Goal: Navigation & Orientation: Find specific page/section

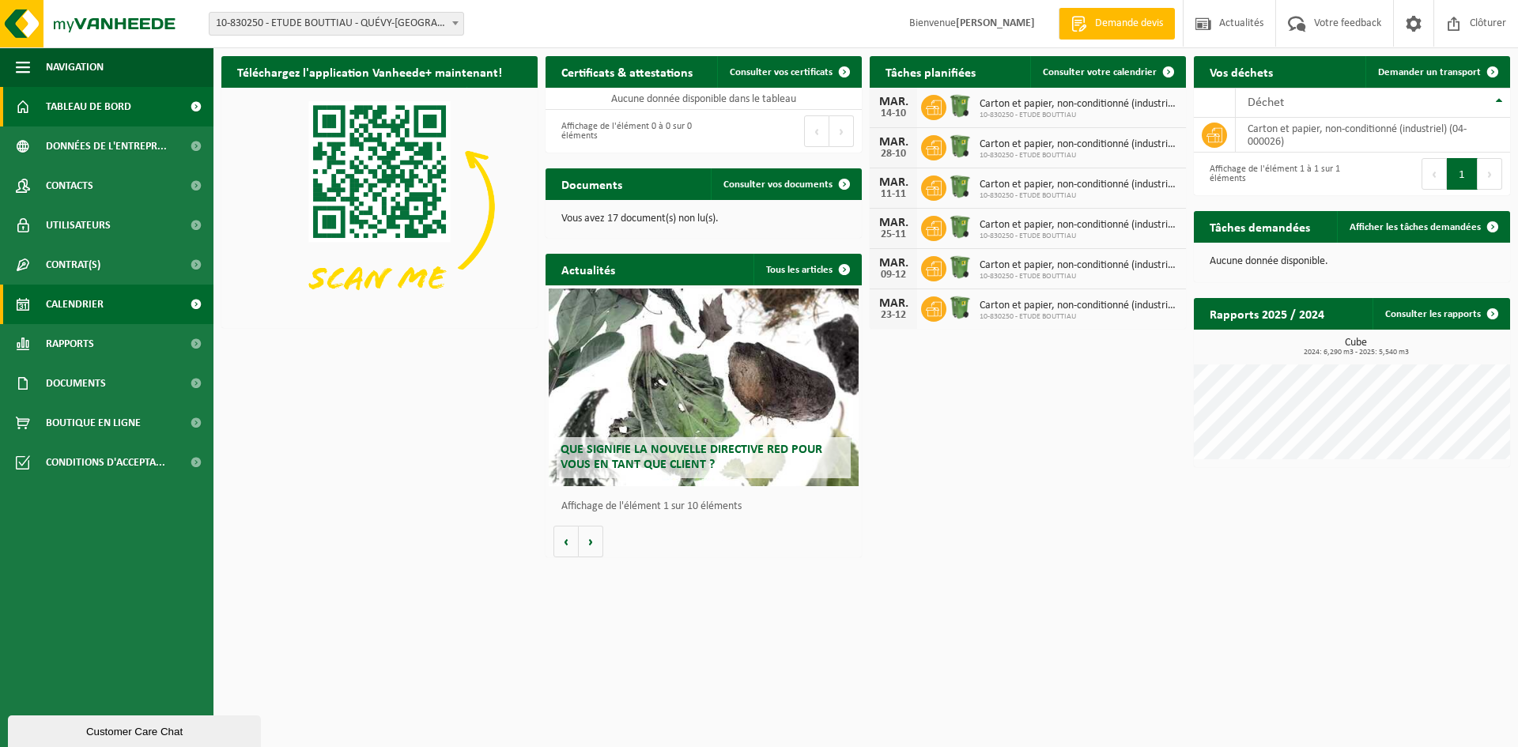
click at [75, 299] on span "Calendrier" at bounding box center [75, 305] width 58 height 40
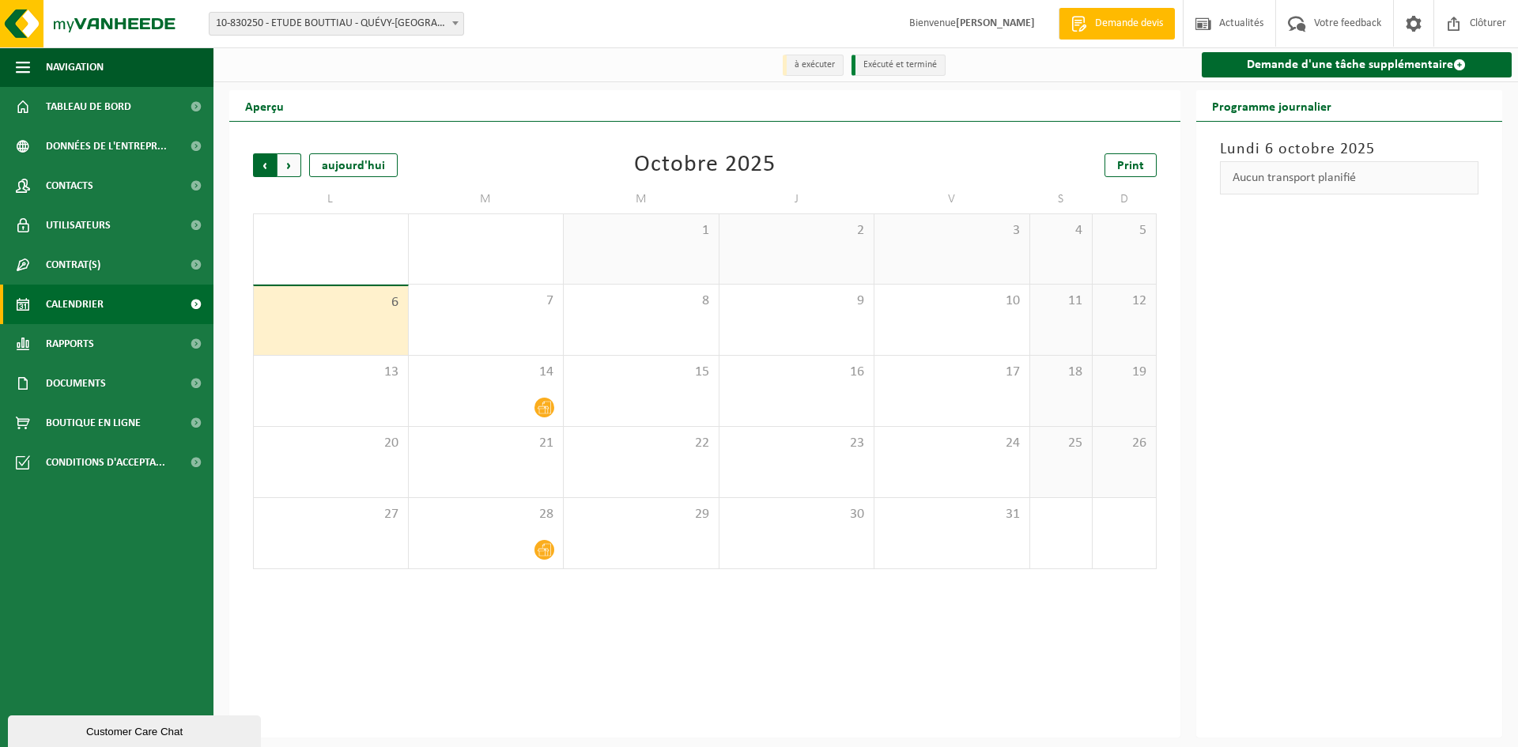
click at [284, 170] on span "Suivant" at bounding box center [290, 165] width 24 height 24
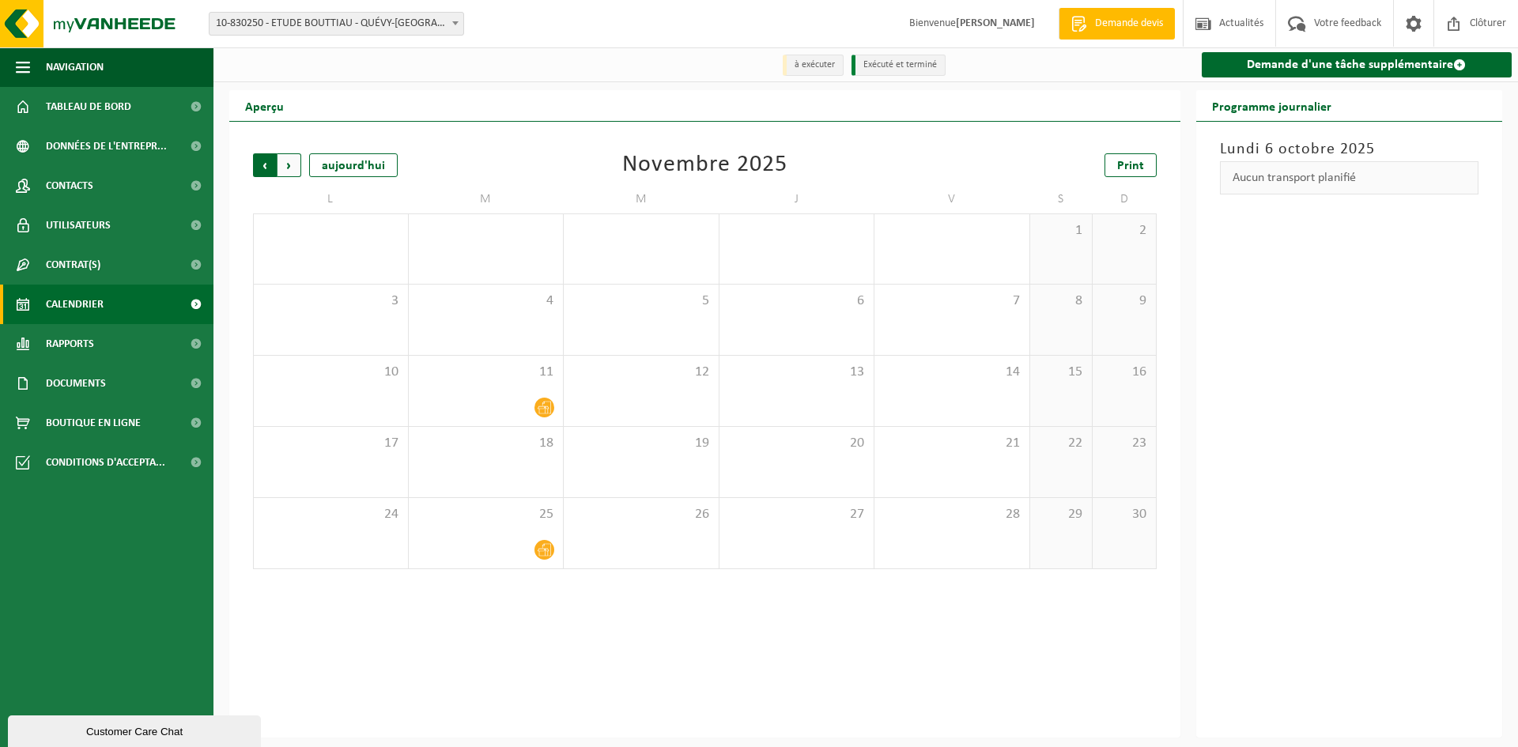
click at [293, 168] on span "Suivant" at bounding box center [290, 165] width 24 height 24
click at [267, 164] on span "Précédent" at bounding box center [265, 165] width 24 height 24
click at [266, 165] on span "Précédent" at bounding box center [265, 165] width 24 height 24
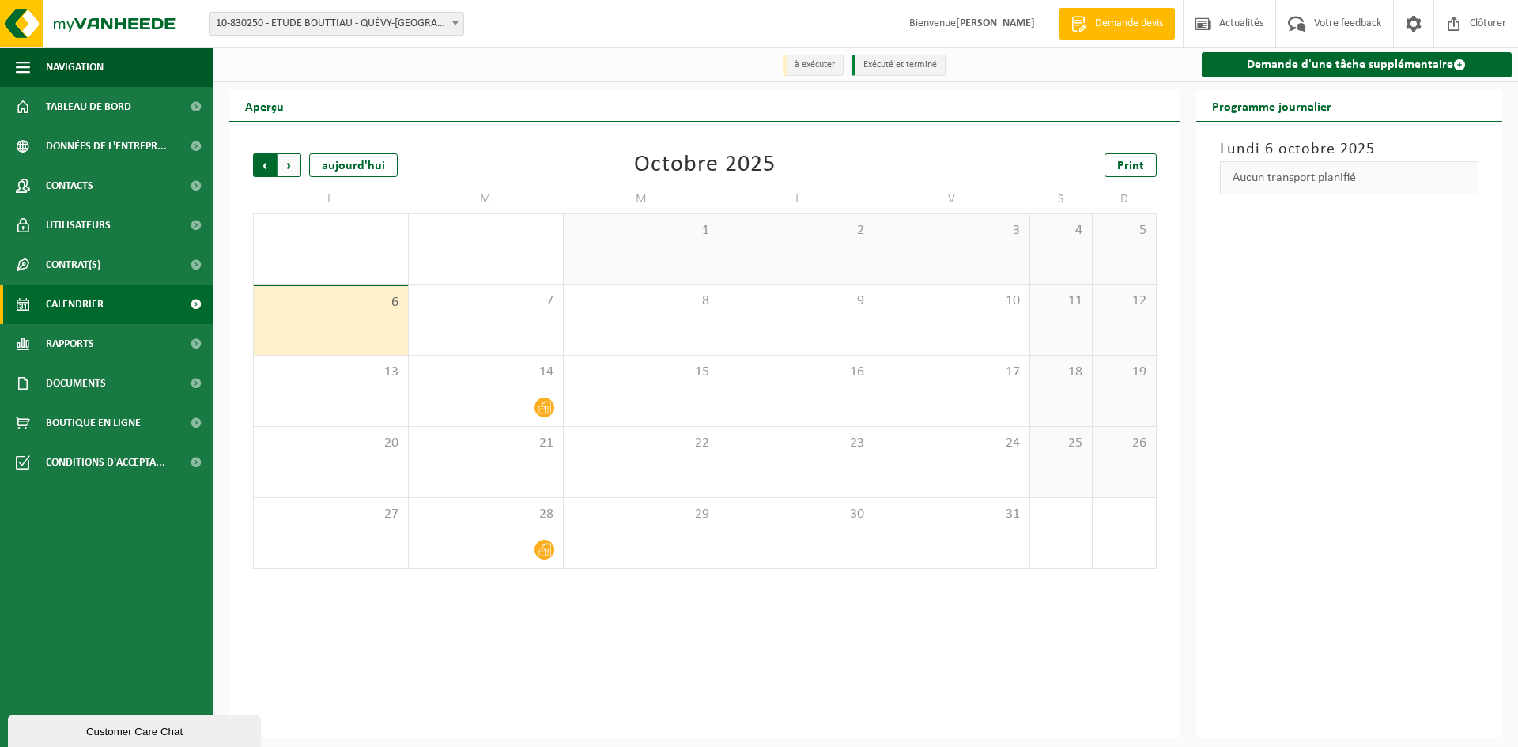
click at [289, 168] on span "Suivant" at bounding box center [290, 165] width 24 height 24
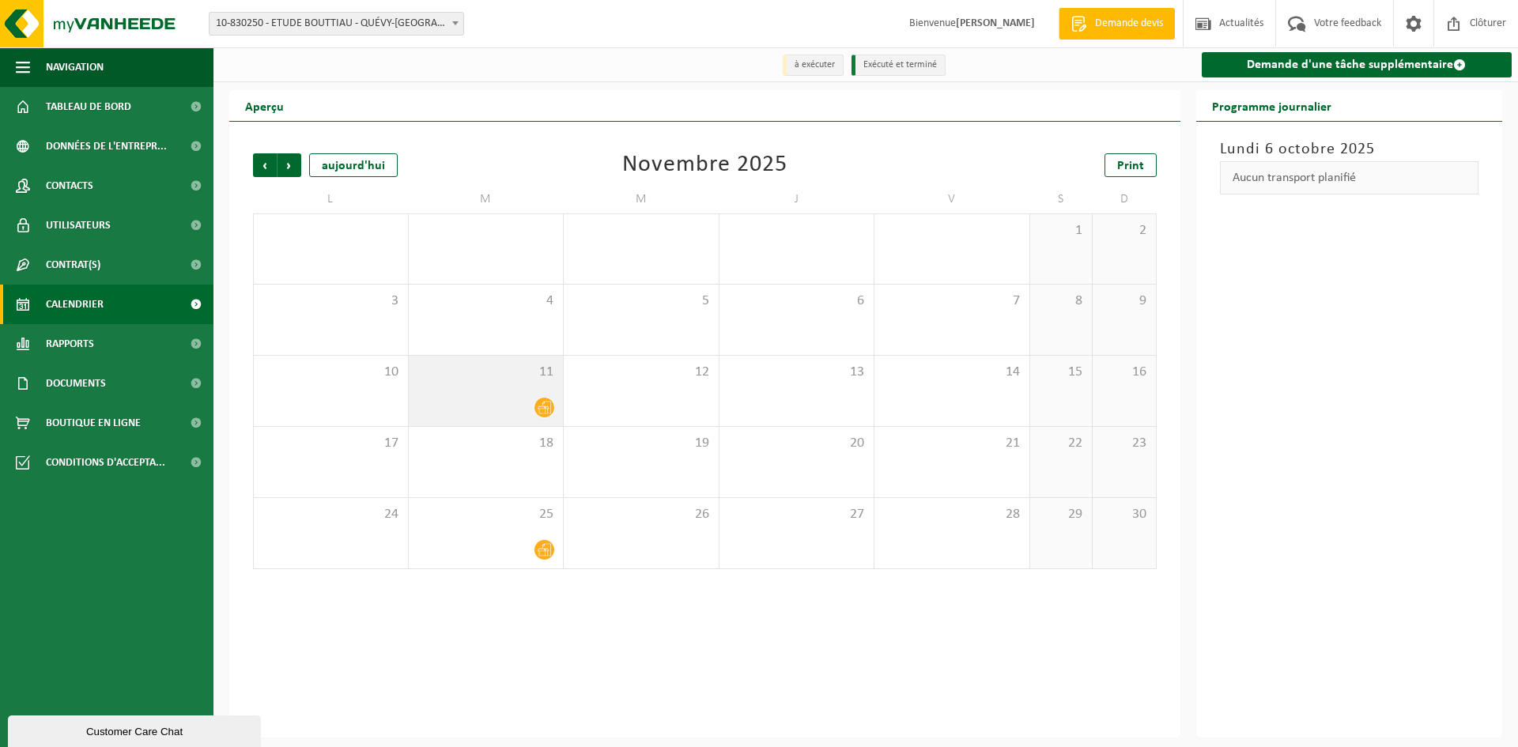
click at [525, 379] on span "11" at bounding box center [486, 372] width 139 height 17
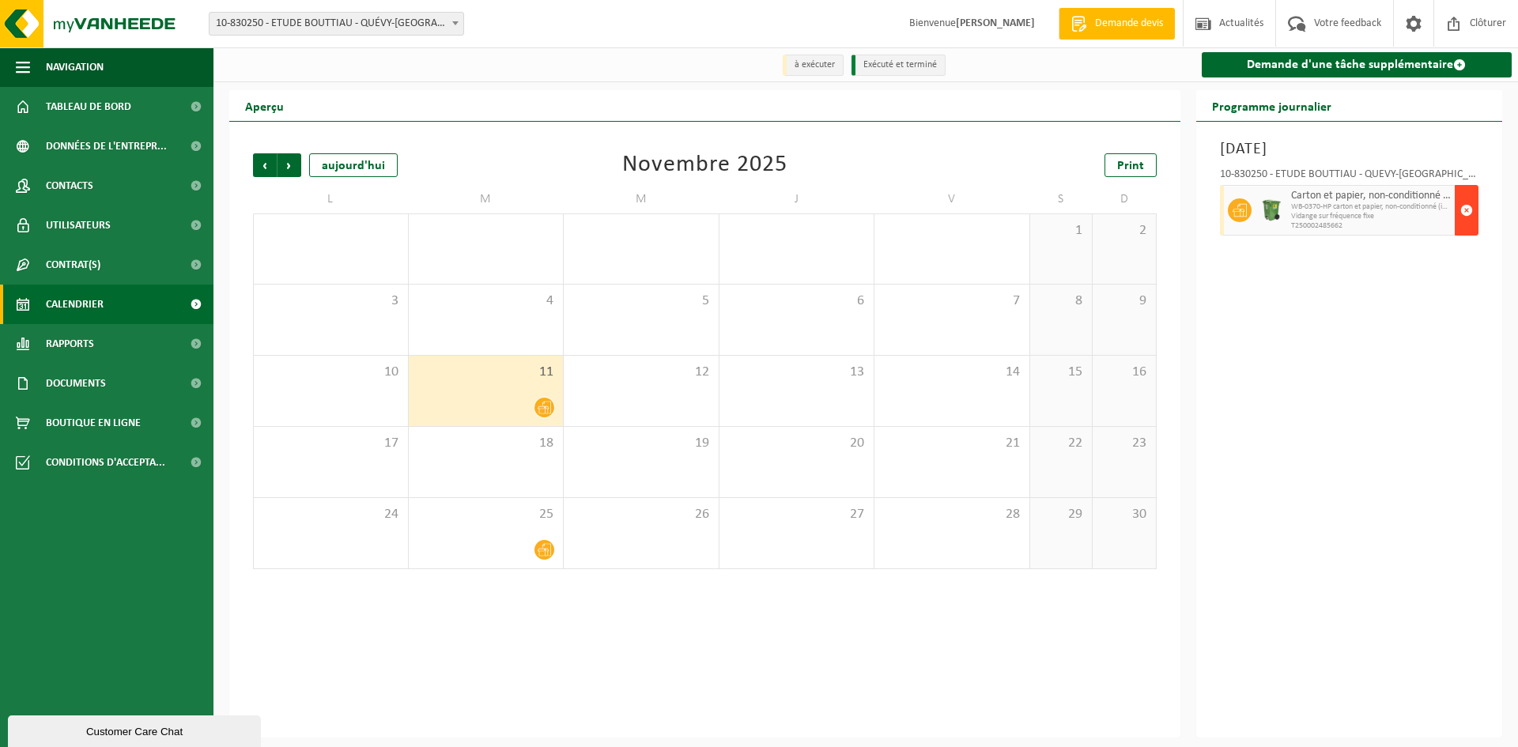
click at [1470, 211] on span "button" at bounding box center [1467, 211] width 13 height 32
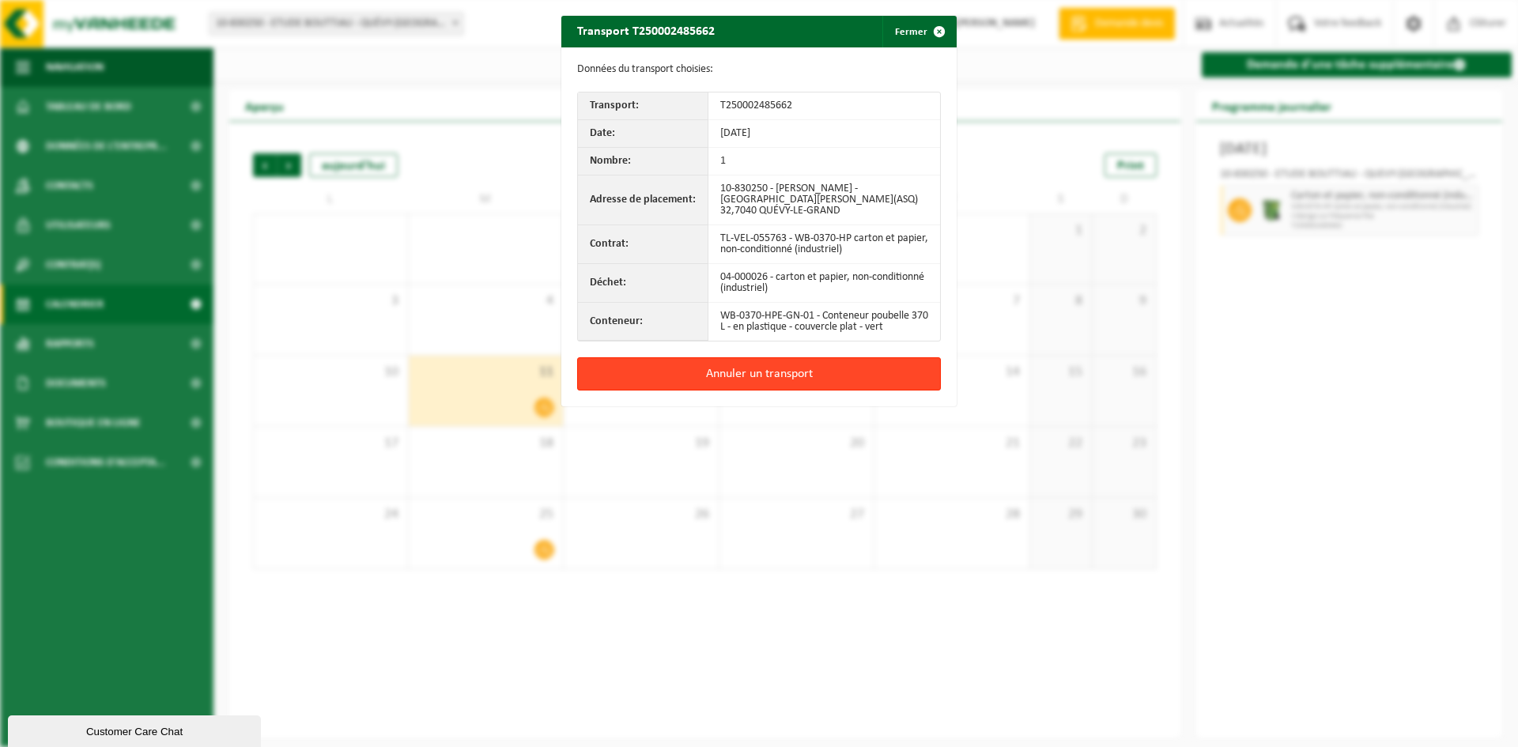
click at [743, 357] on button "Annuler un transport" at bounding box center [759, 373] width 364 height 33
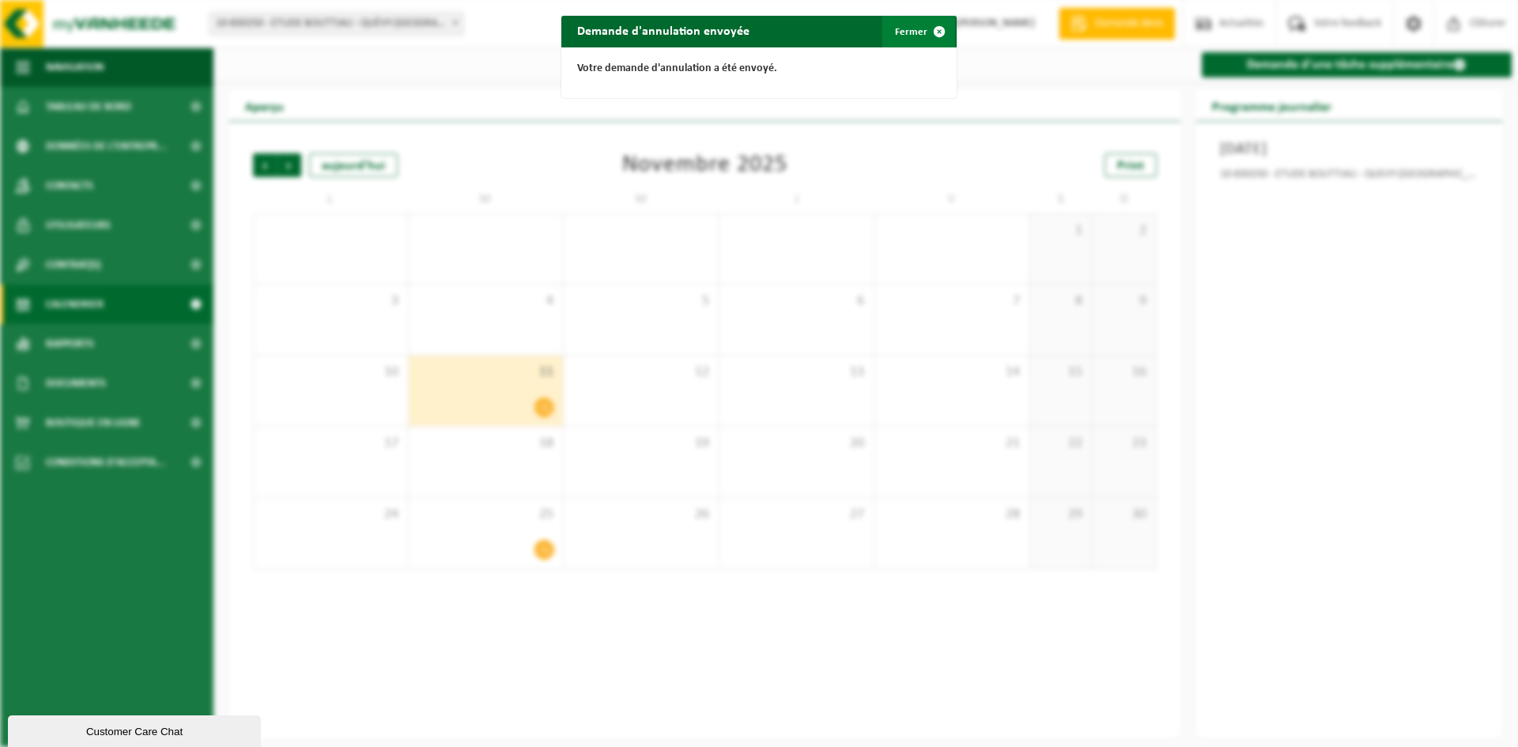
click at [904, 26] on button "Fermer" at bounding box center [918, 32] width 73 height 32
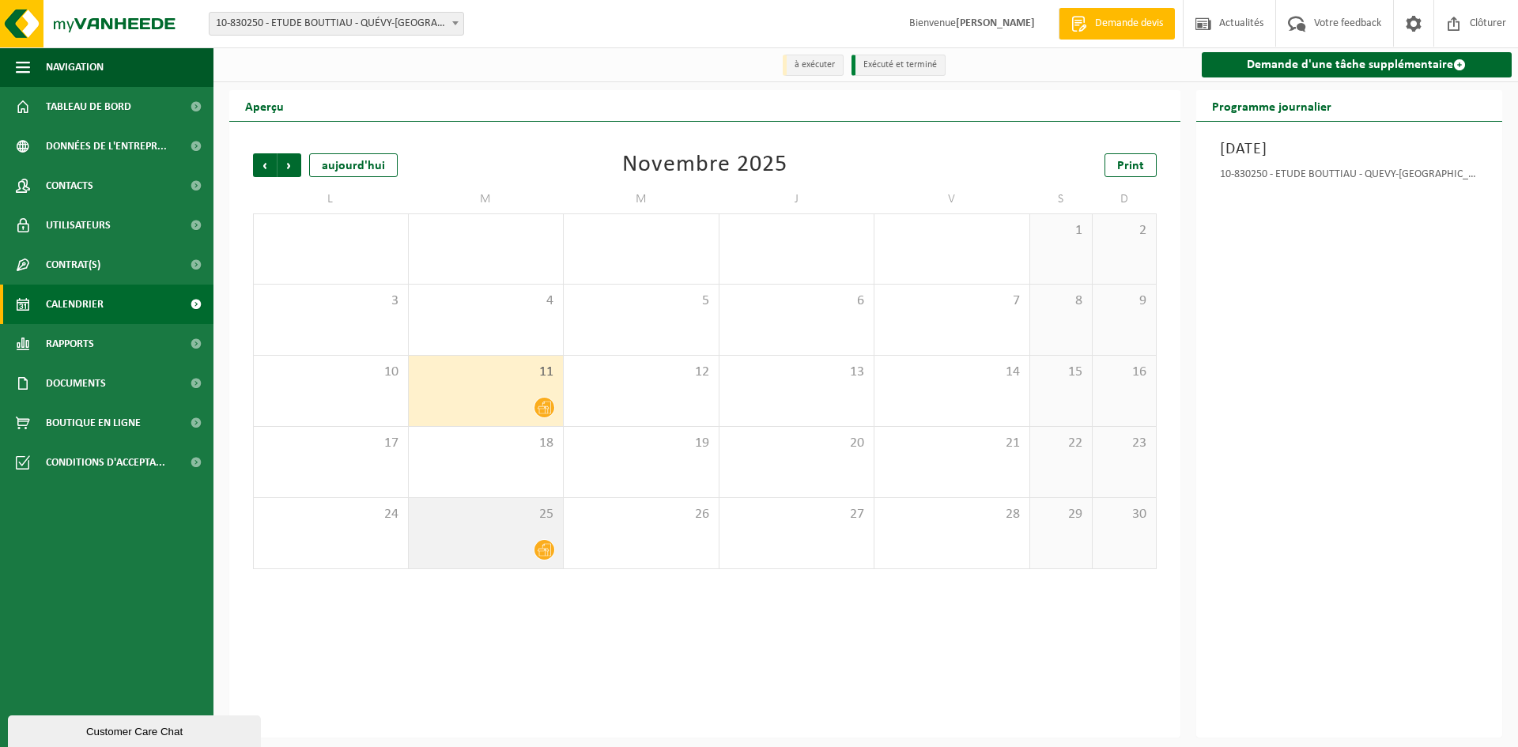
click at [487, 527] on div "25" at bounding box center [486, 533] width 155 height 70
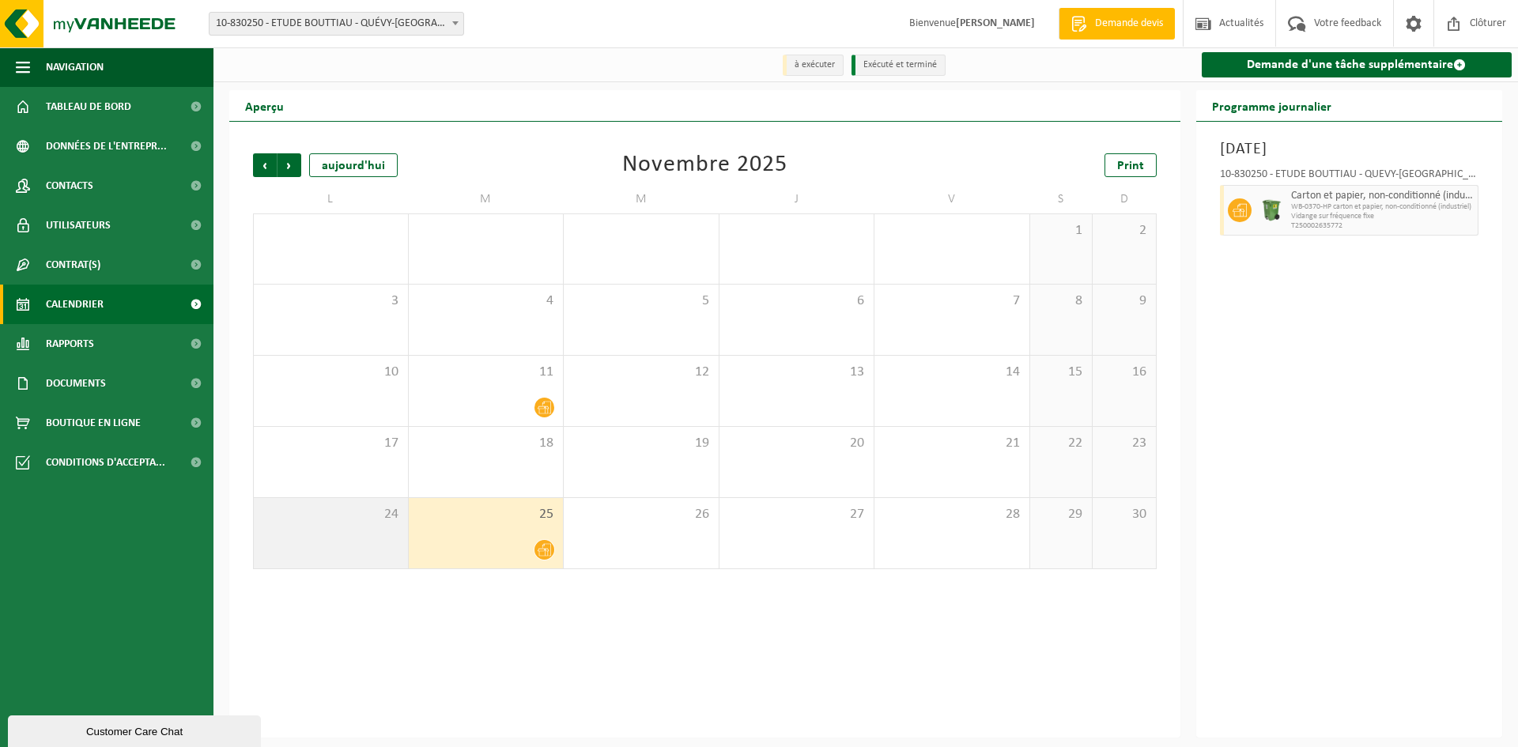
click at [349, 526] on div "24" at bounding box center [331, 533] width 154 height 70
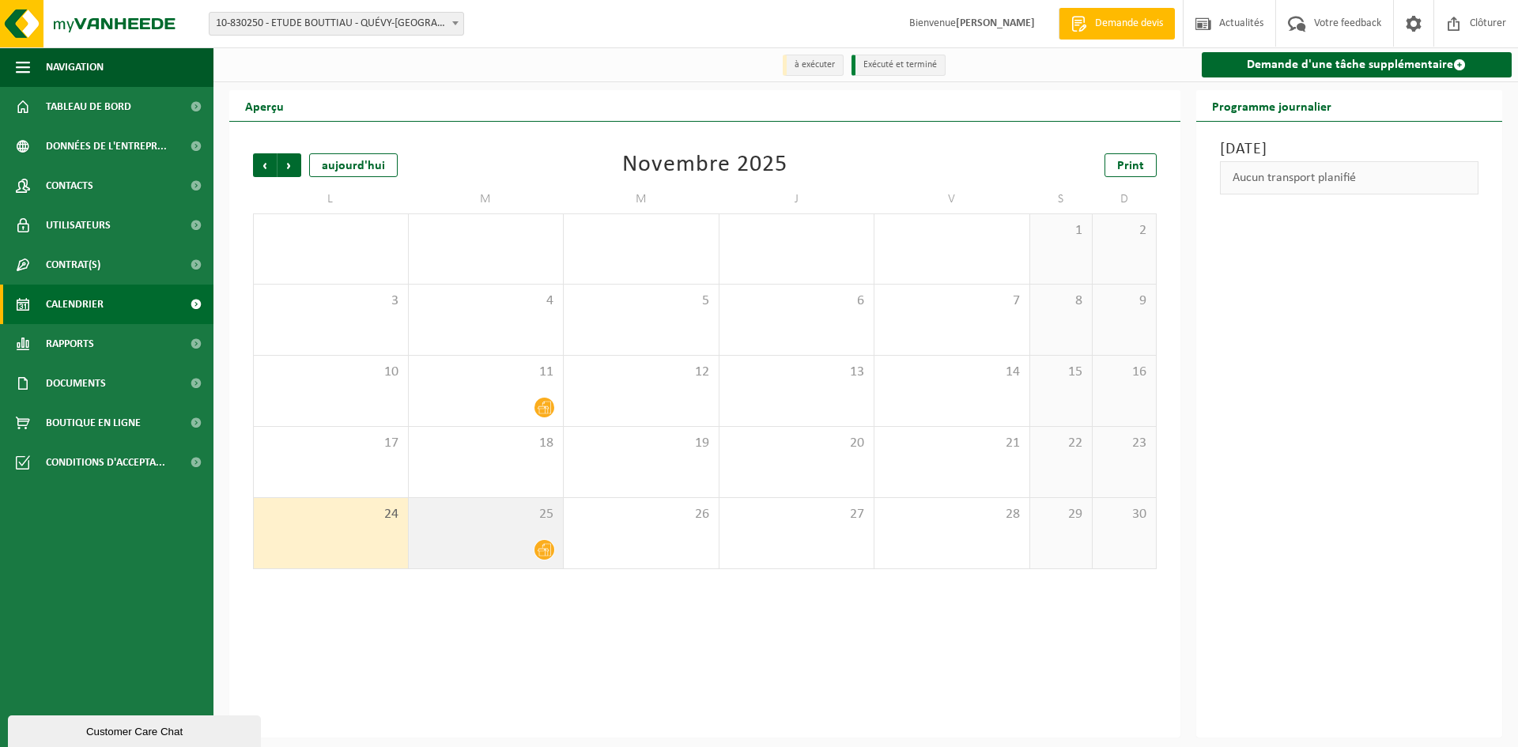
click at [527, 526] on div "25" at bounding box center [486, 533] width 155 height 70
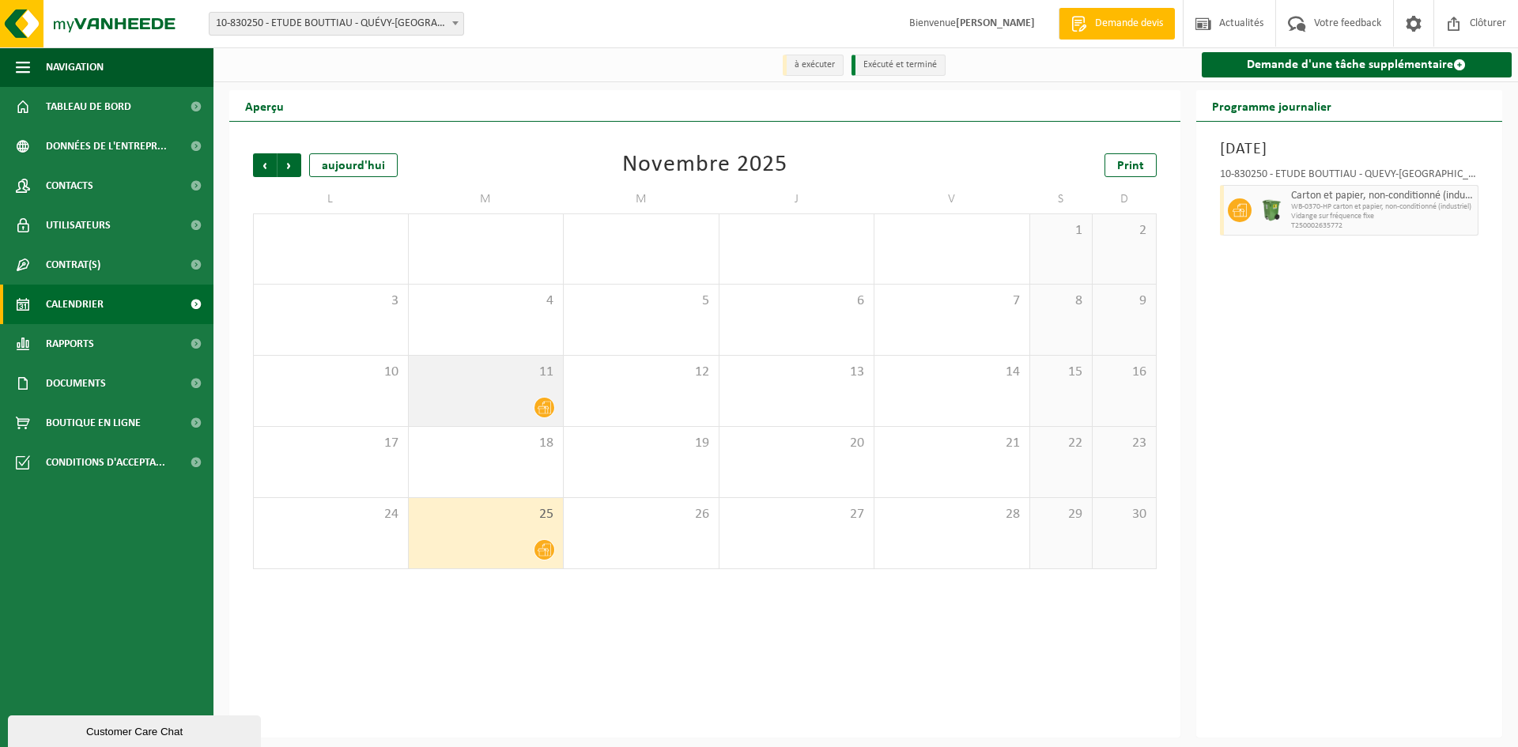
click at [505, 391] on div "11" at bounding box center [486, 391] width 155 height 70
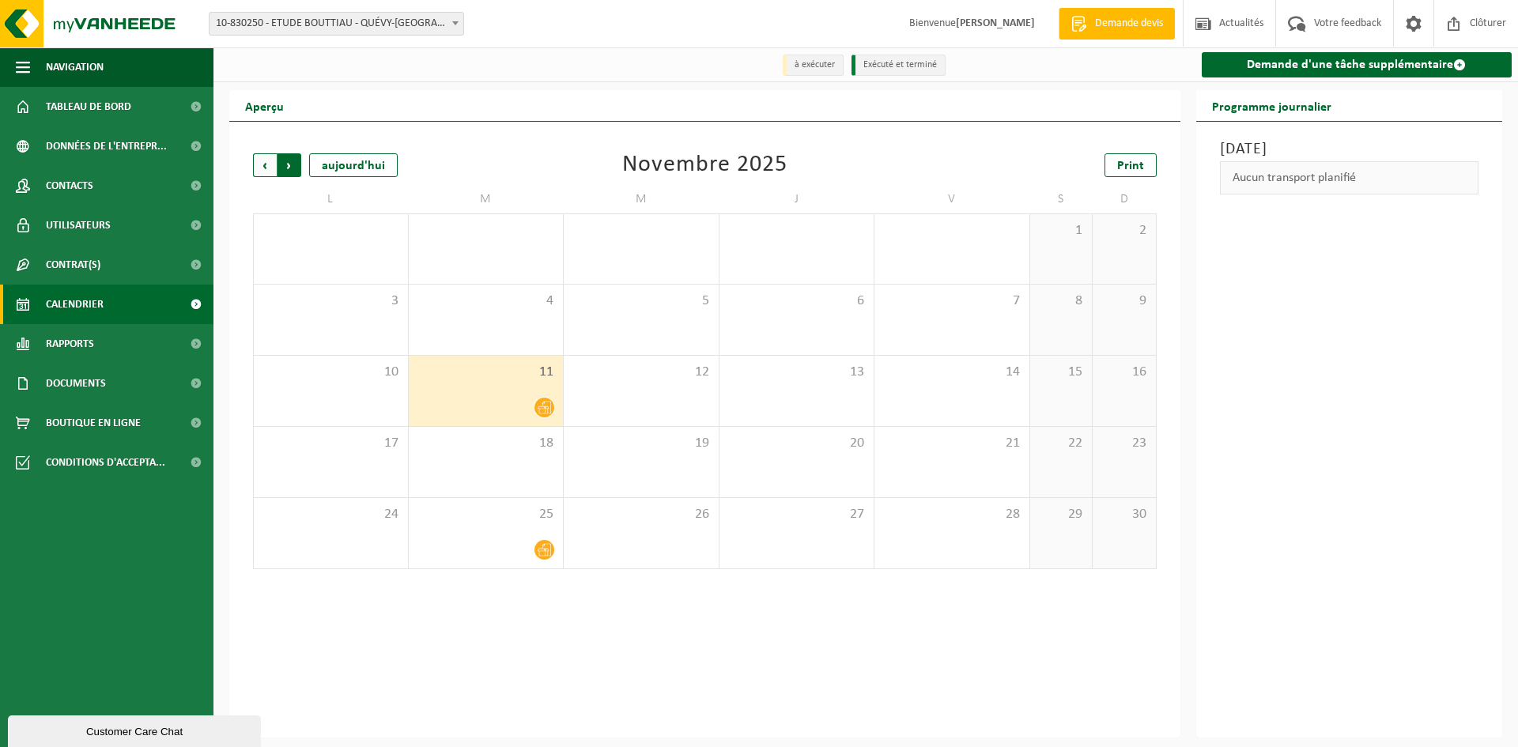
click at [256, 164] on span "Précédent" at bounding box center [265, 165] width 24 height 24
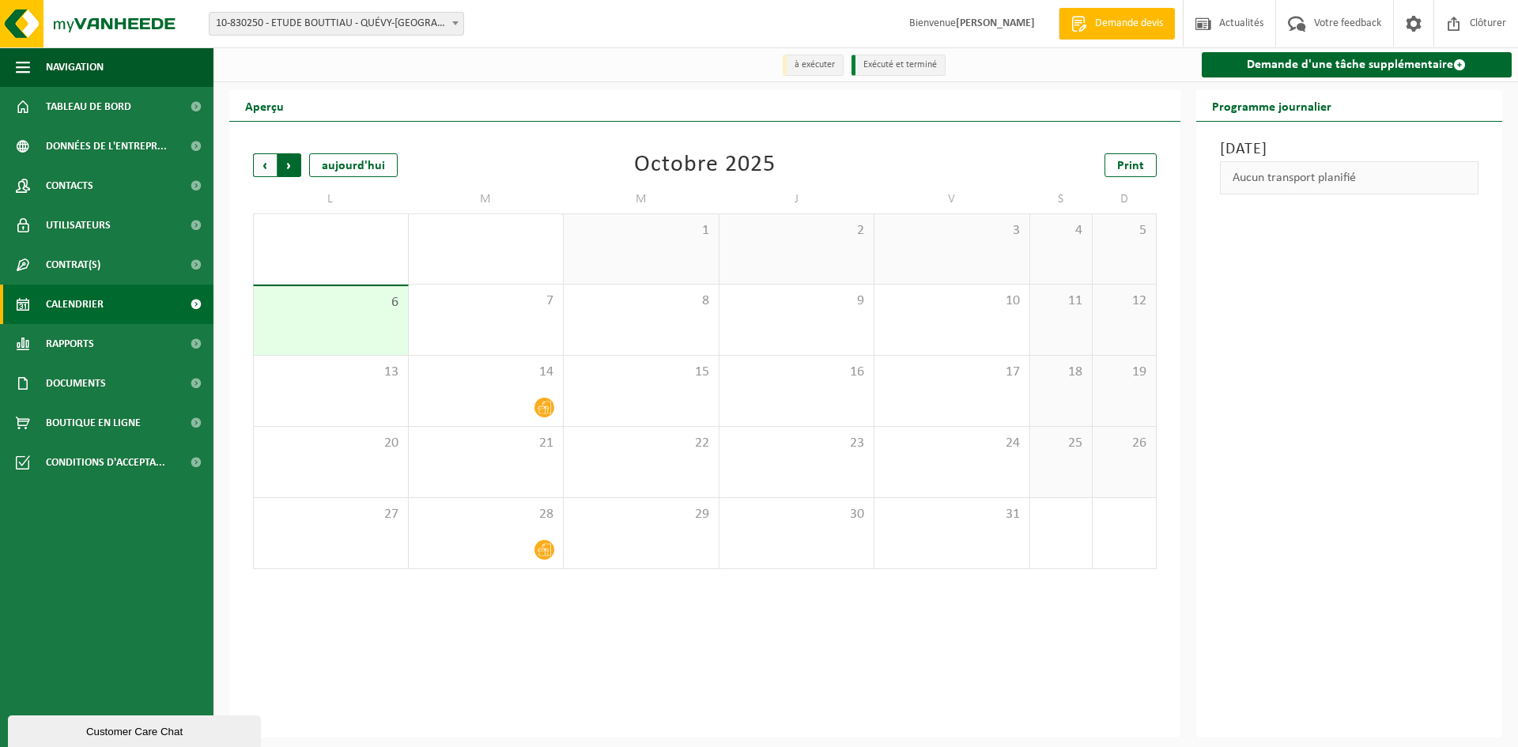
click at [267, 170] on span "Précédent" at bounding box center [265, 165] width 24 height 24
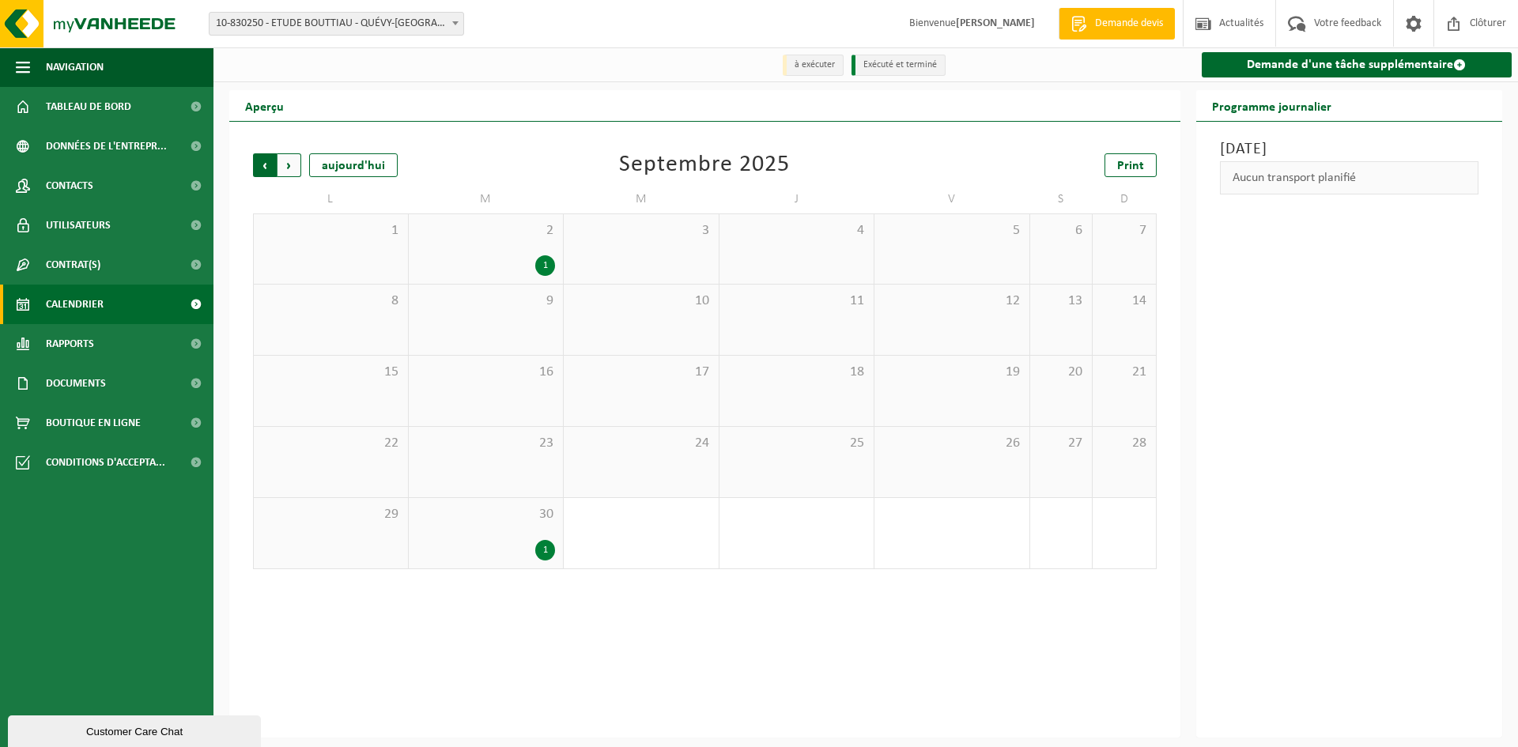
click at [295, 168] on span "Suivant" at bounding box center [290, 165] width 24 height 24
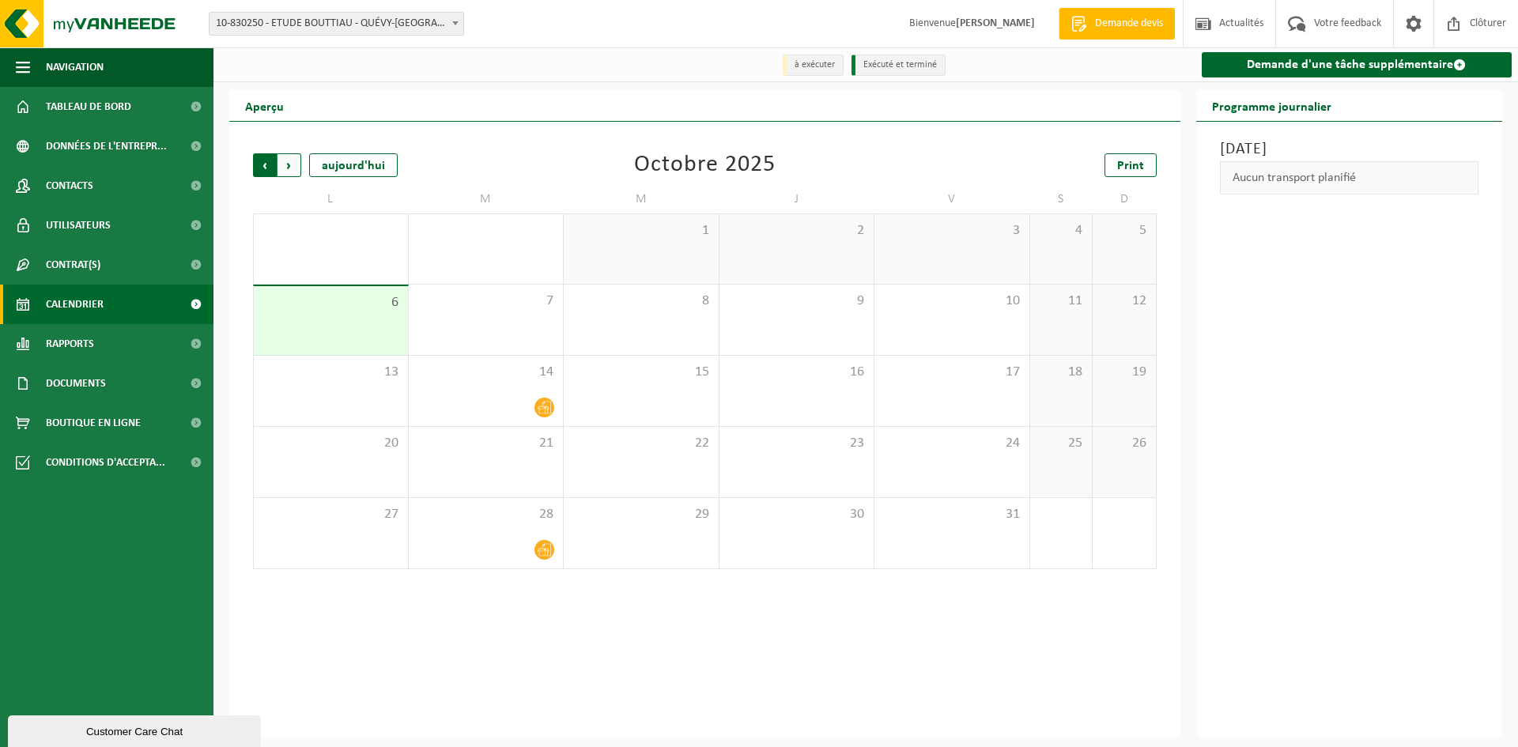
click at [294, 166] on span "Suivant" at bounding box center [290, 165] width 24 height 24
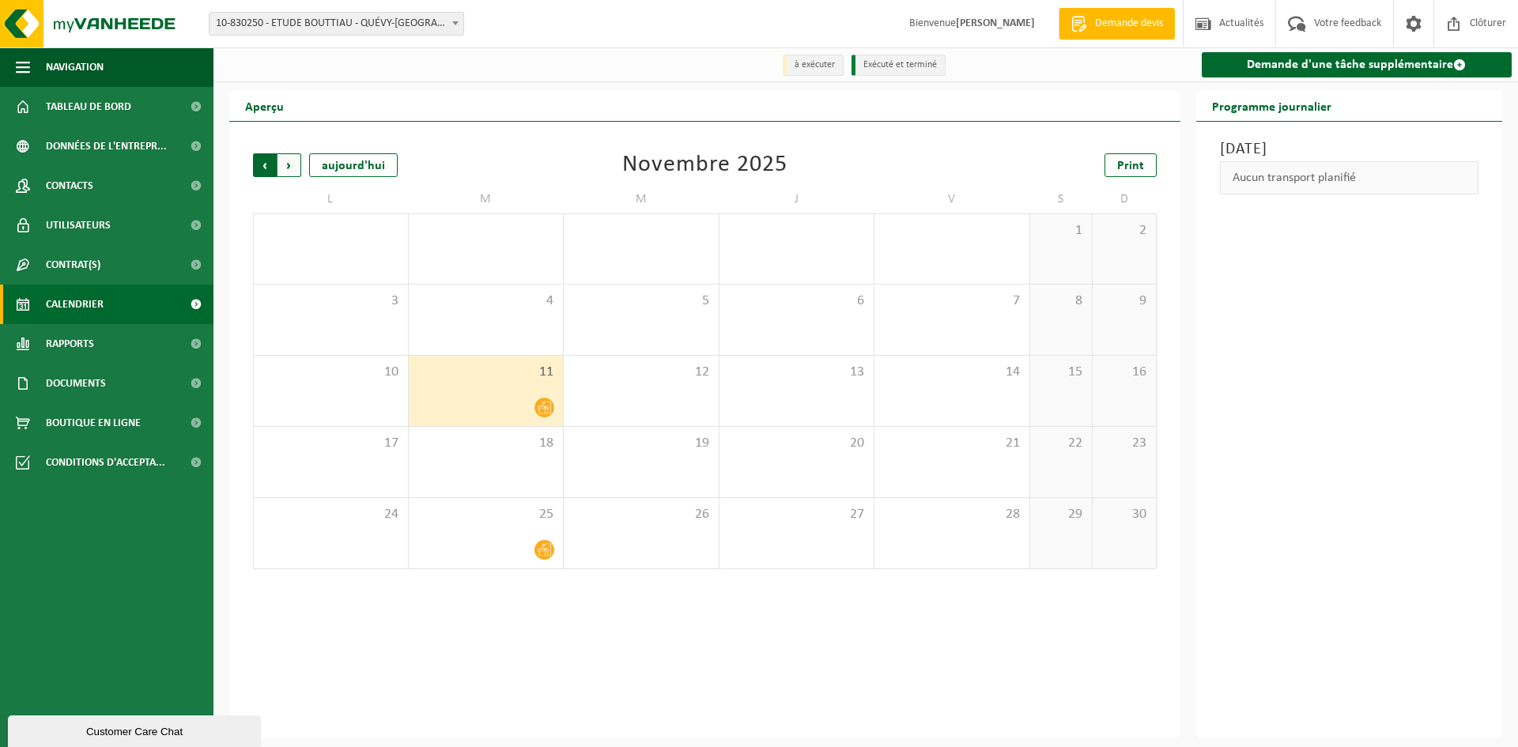
click at [297, 168] on span "Suivant" at bounding box center [290, 165] width 24 height 24
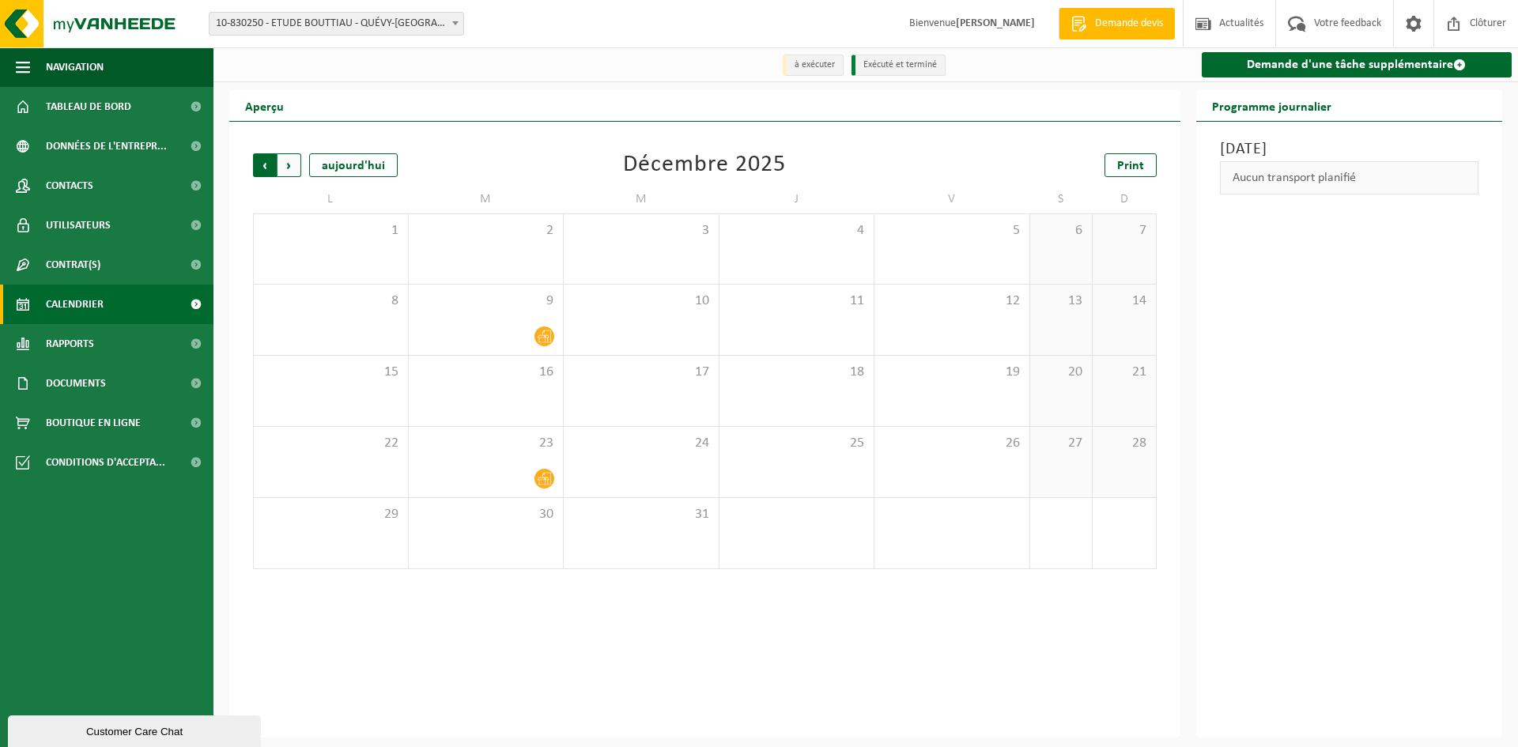
click at [287, 164] on span "Suivant" at bounding box center [290, 165] width 24 height 24
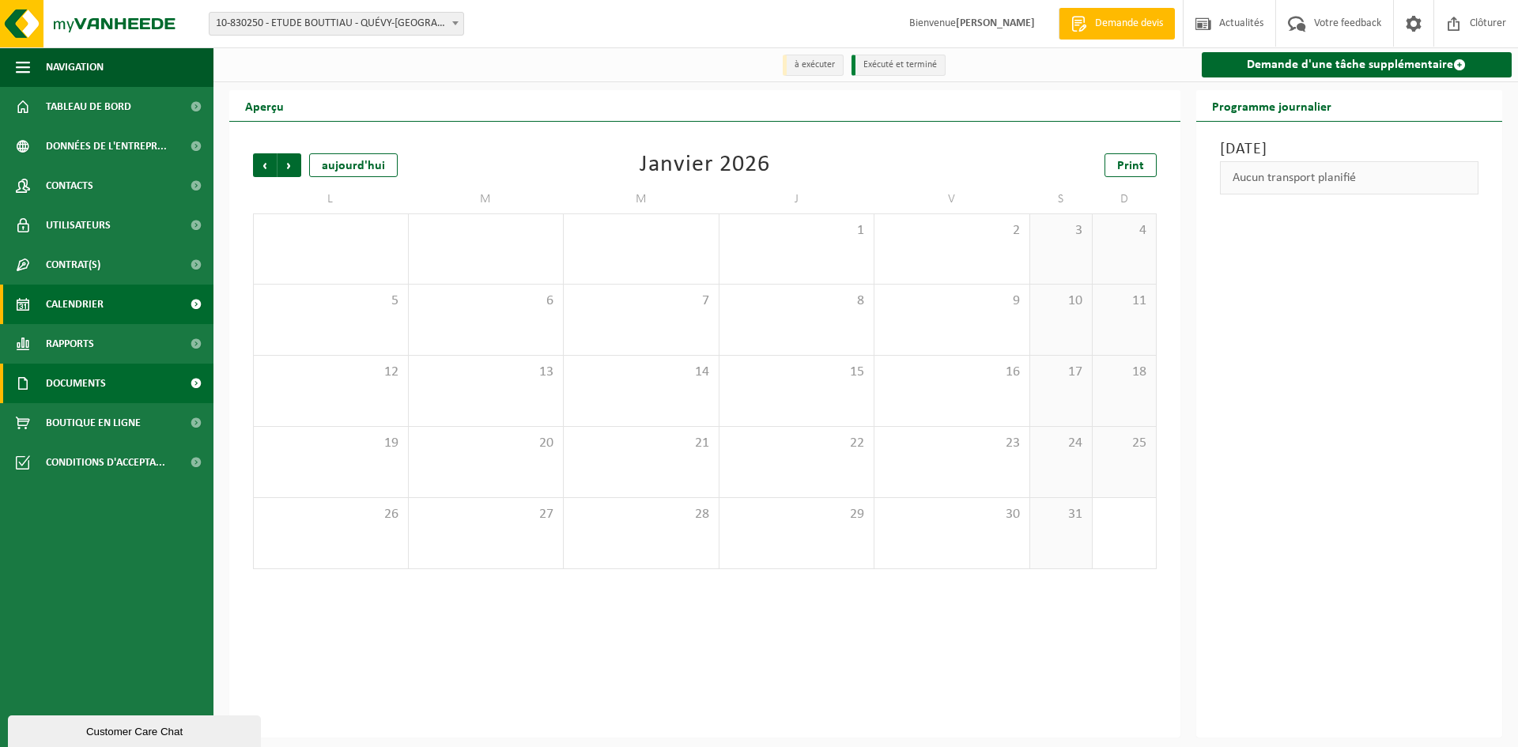
click at [71, 383] on span "Documents" at bounding box center [76, 384] width 60 height 40
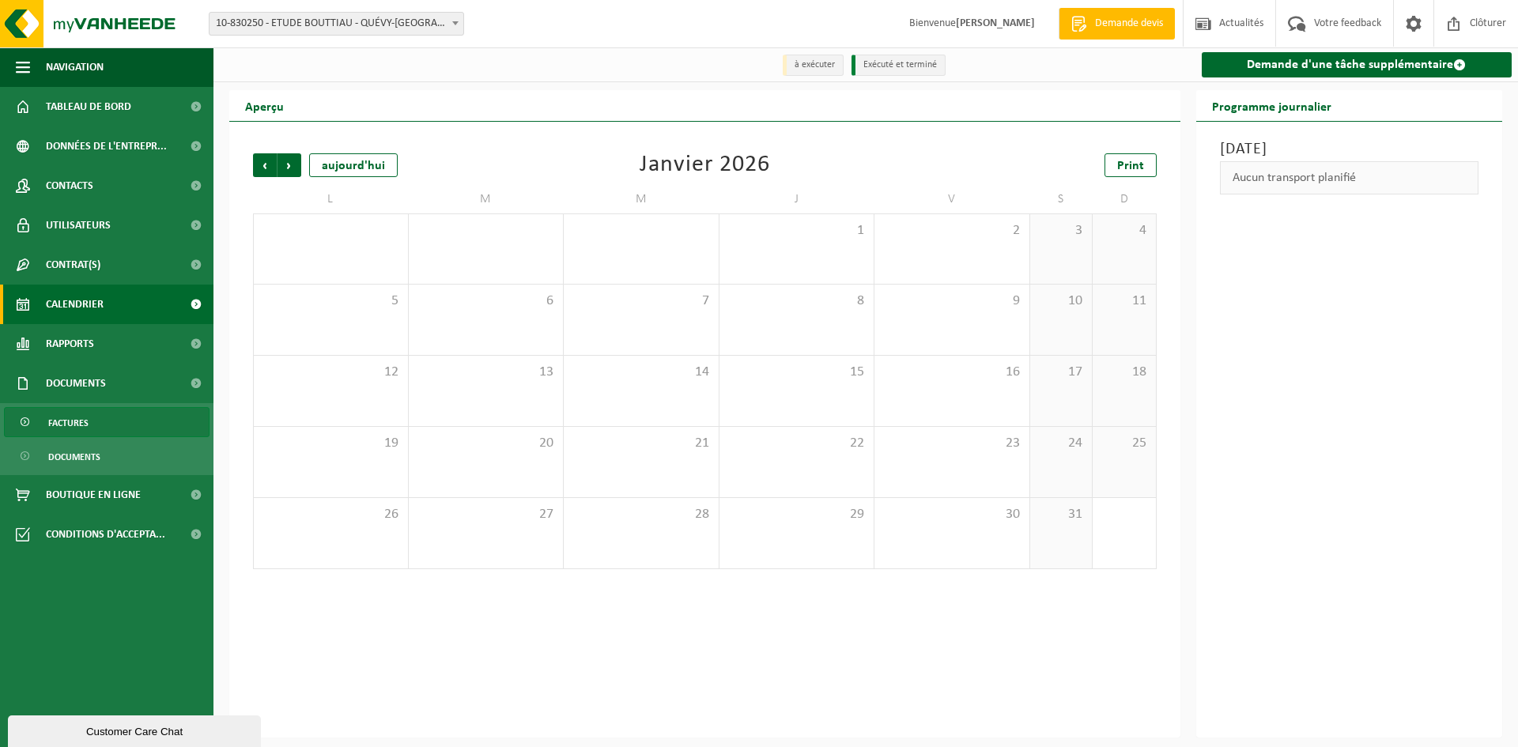
click at [66, 423] on span "Factures" at bounding box center [68, 423] width 40 height 30
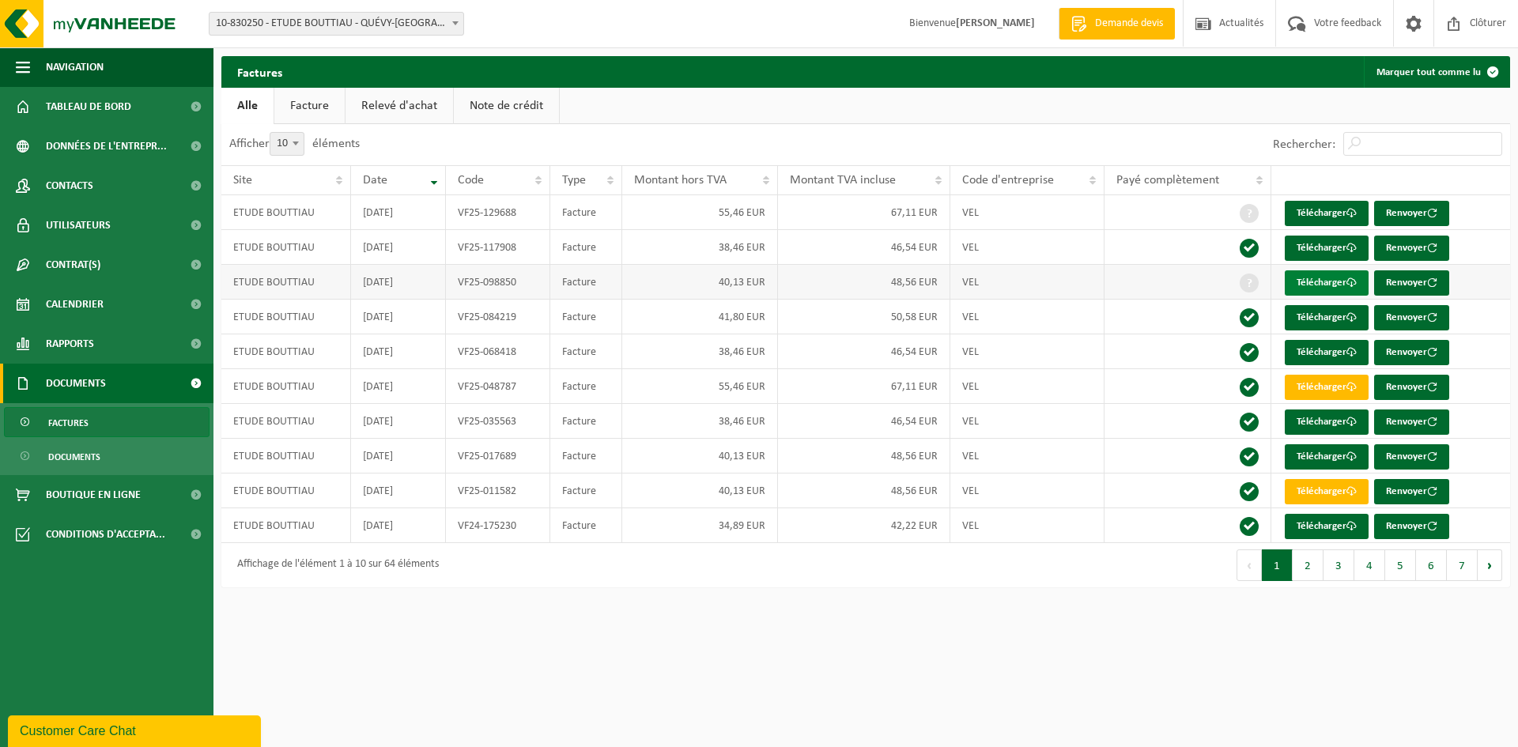
click at [1316, 285] on link "Télécharger" at bounding box center [1327, 282] width 84 height 25
click at [1325, 244] on link "Télécharger" at bounding box center [1327, 248] width 84 height 25
click at [1333, 209] on link "Télécharger" at bounding box center [1327, 213] width 84 height 25
click at [97, 181] on link "Contacts" at bounding box center [107, 186] width 214 height 40
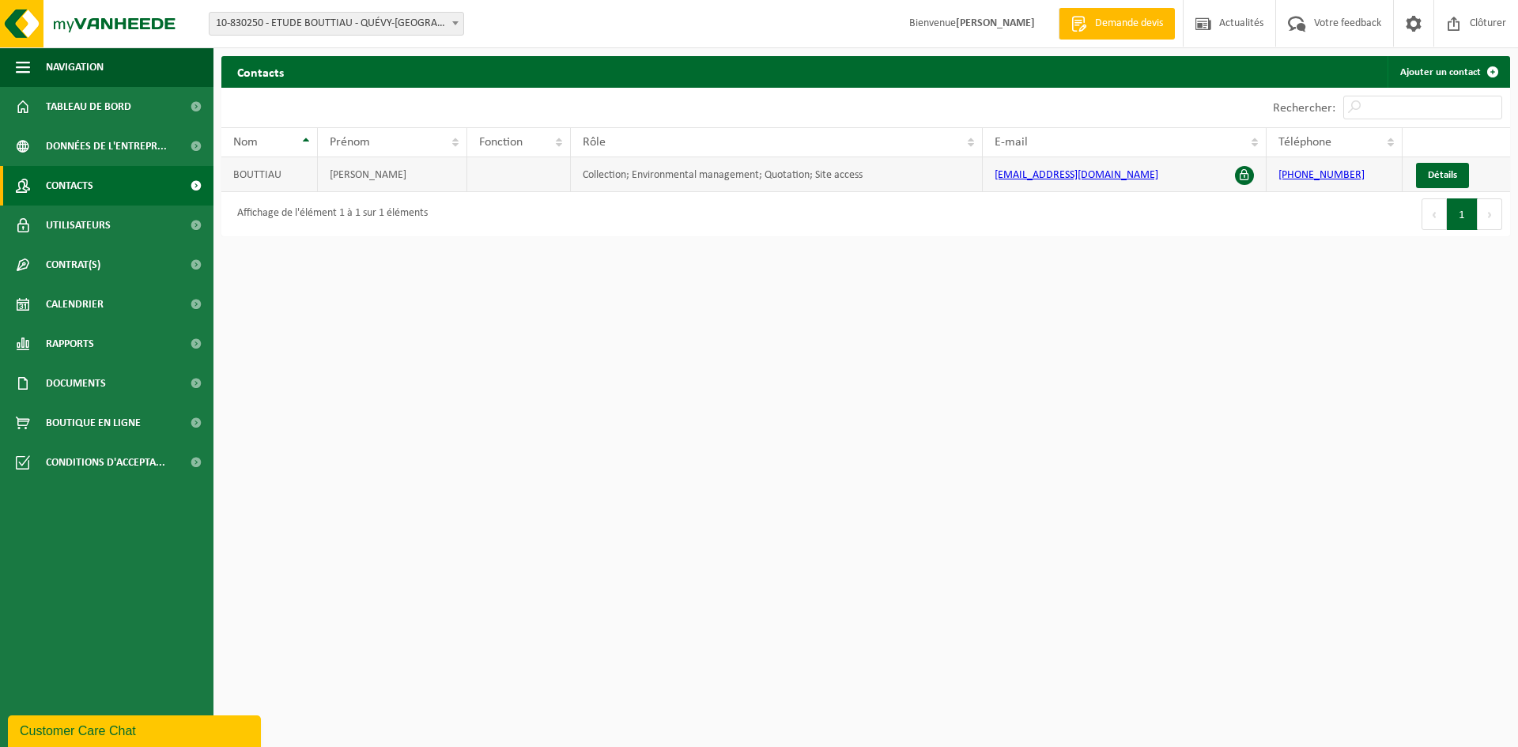
click at [1240, 168] on span at bounding box center [1244, 175] width 19 height 19
click at [1243, 172] on span at bounding box center [1244, 175] width 19 height 19
click at [1445, 175] on span "Détails" at bounding box center [1442, 175] width 29 height 10
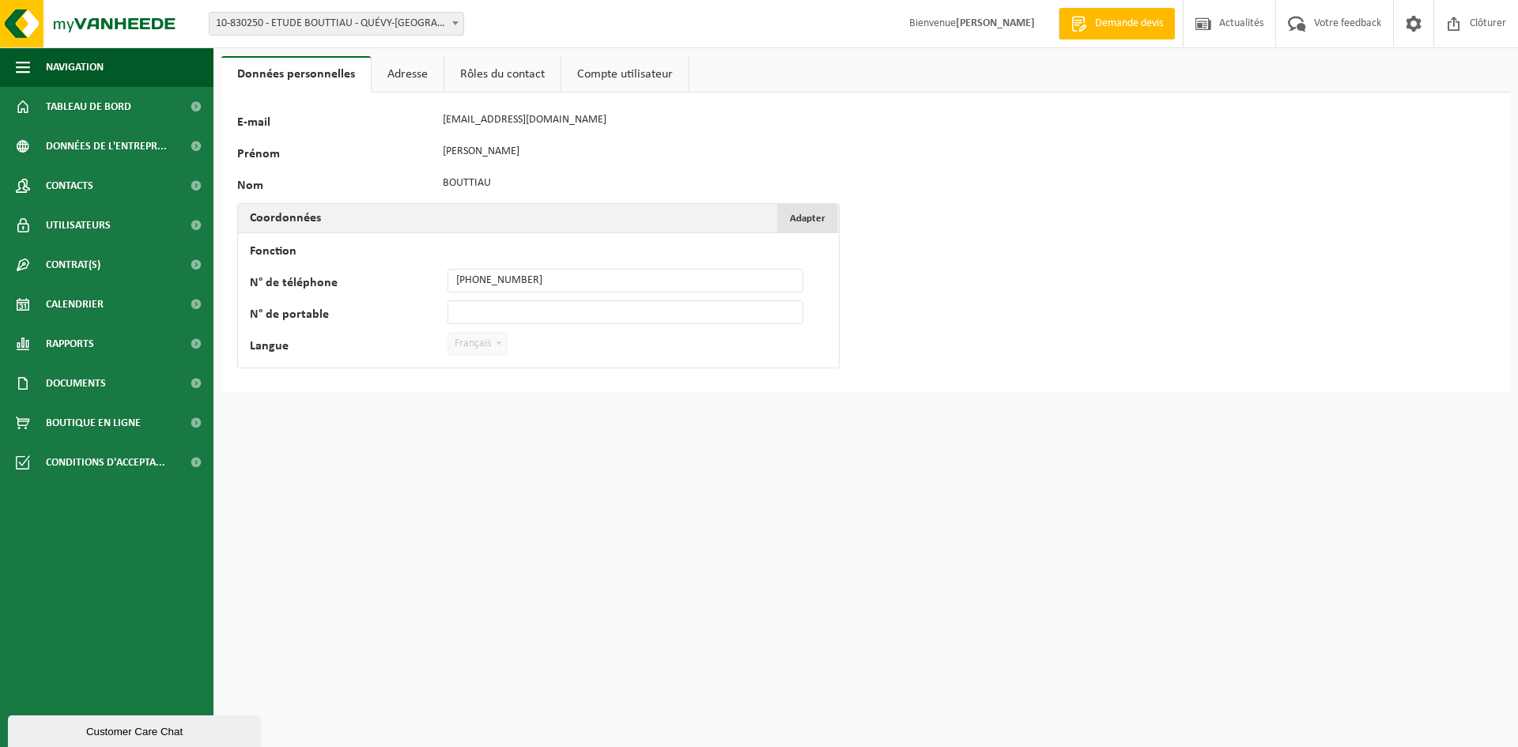
click at [800, 217] on span "Adapter" at bounding box center [808, 219] width 36 height 10
drag, startPoint x: 300, startPoint y: 115, endPoint x: 416, endPoint y: 123, distance: 115.8
click at [319, 115] on div "E-mail [EMAIL_ADDRESS][DOMAIN_NAME]" at bounding box center [521, 120] width 569 height 24
click at [417, 77] on link "Adresse" at bounding box center [408, 74] width 72 height 36
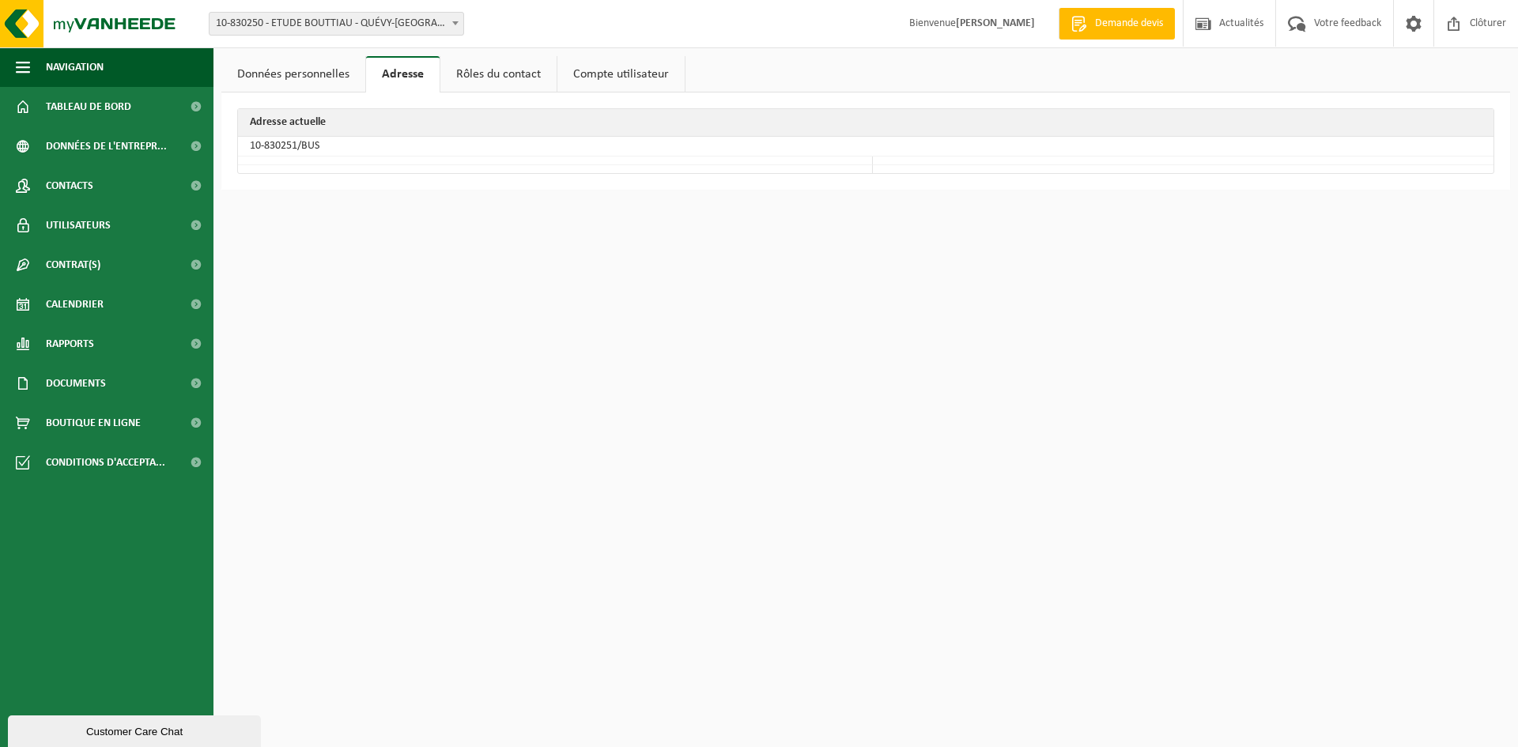
click at [482, 74] on link "Rôles du contact" at bounding box center [498, 74] width 116 height 36
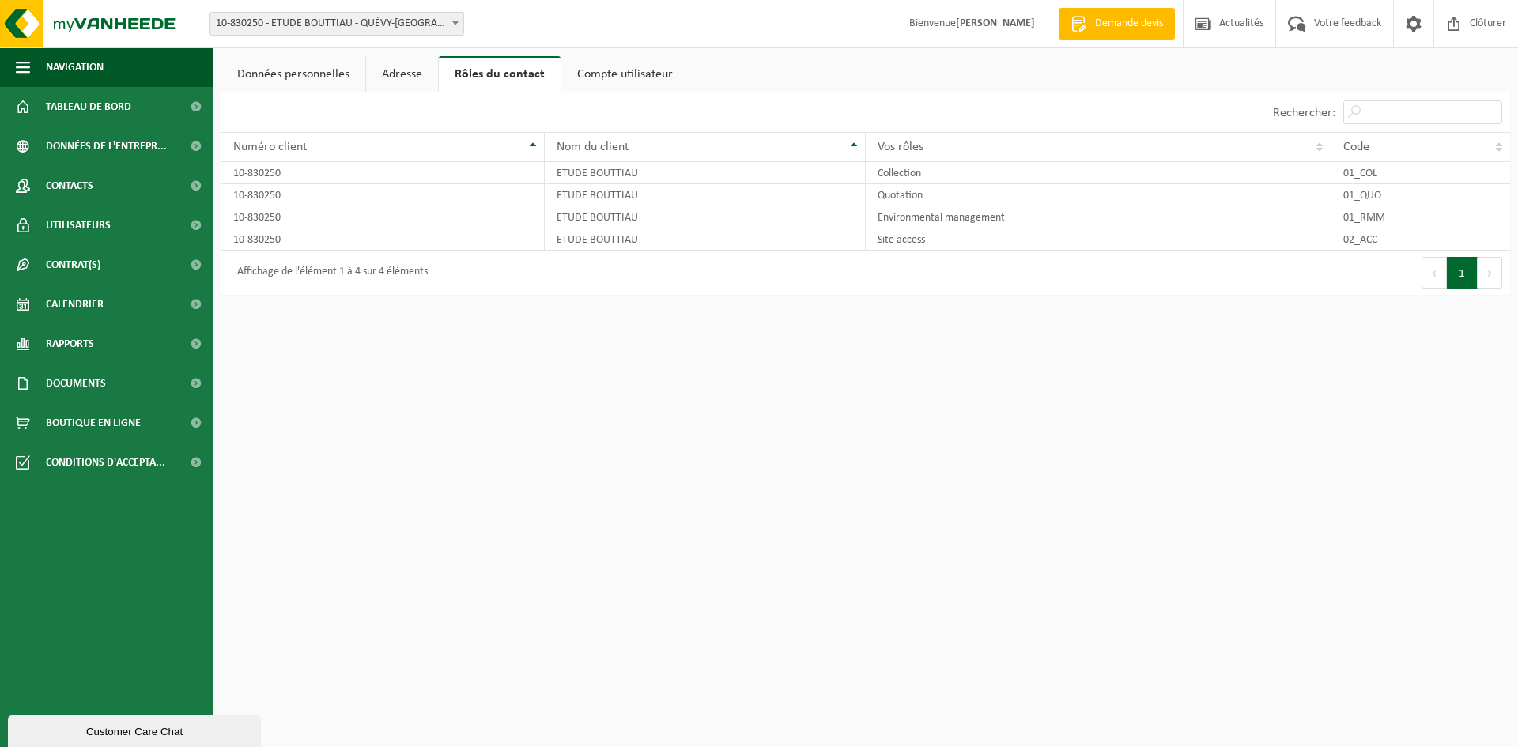
click at [575, 77] on link "Compte utilisateur" at bounding box center [624, 74] width 127 height 36
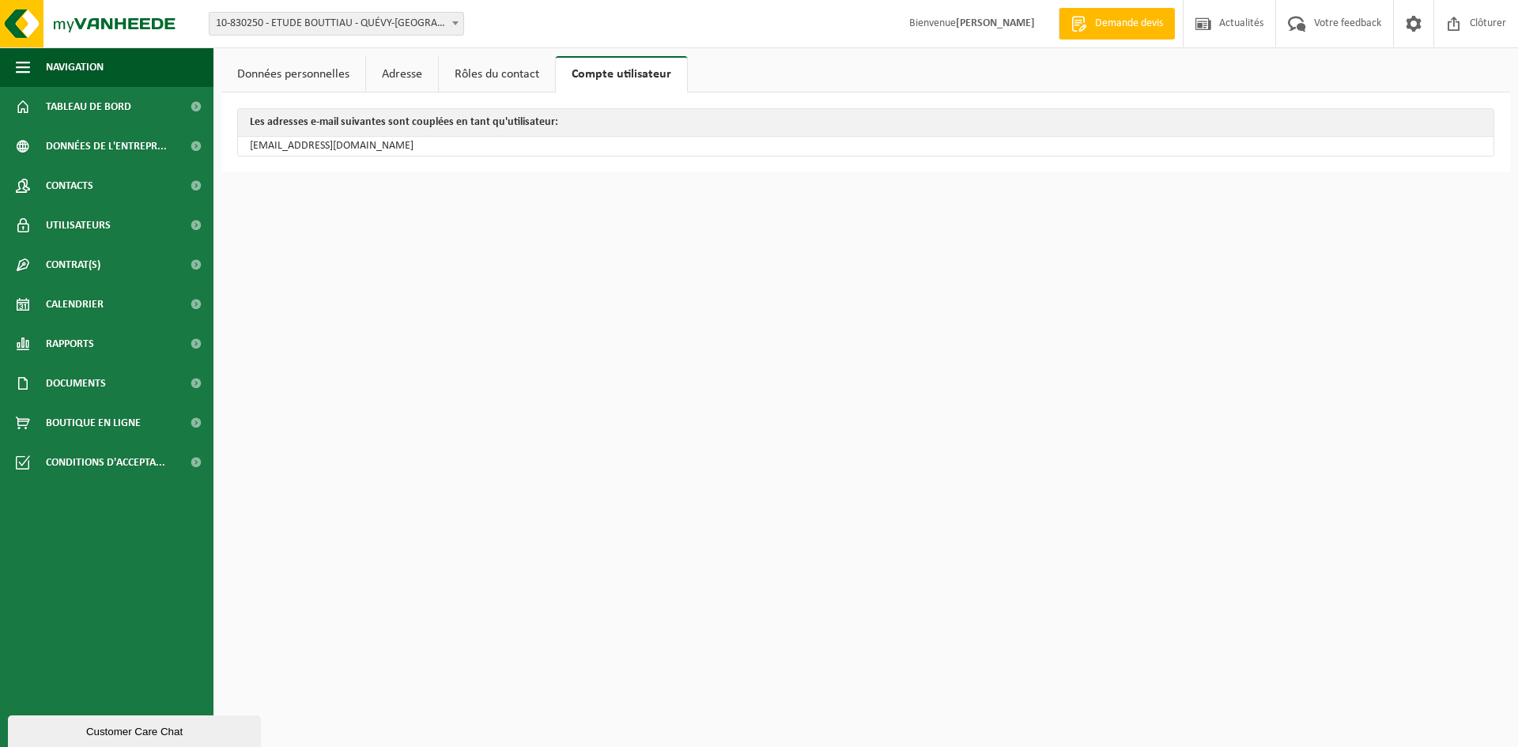
click at [455, 148] on td "[EMAIL_ADDRESS][DOMAIN_NAME]" at bounding box center [866, 146] width 1256 height 19
drag, startPoint x: 439, startPoint y: 148, endPoint x: 439, endPoint y: 135, distance: 12.7
click at [438, 146] on td "[EMAIL_ADDRESS][DOMAIN_NAME]" at bounding box center [866, 146] width 1256 height 19
click at [404, 80] on link "Adresse" at bounding box center [402, 74] width 72 height 36
click at [305, 62] on link "Données personnelles" at bounding box center [293, 74] width 144 height 36
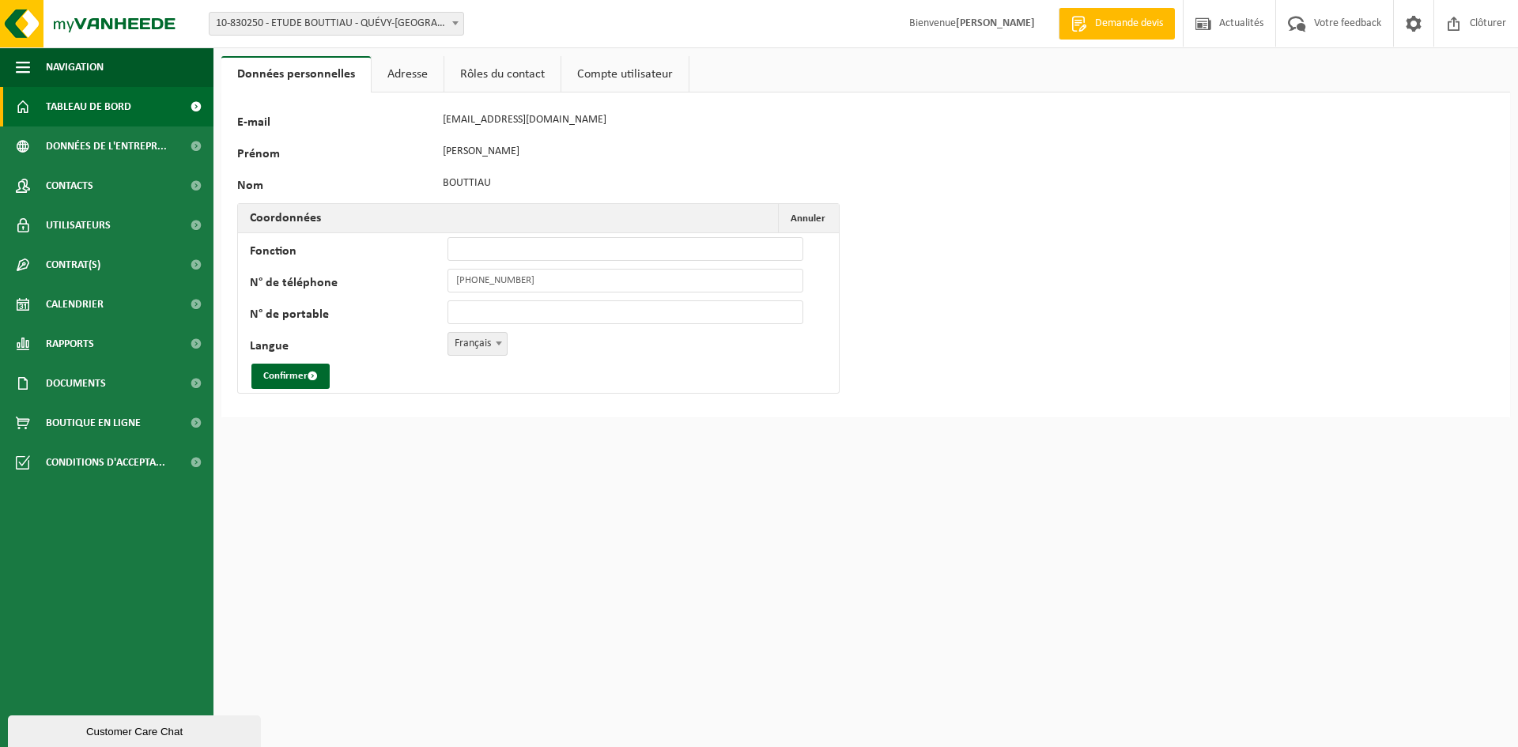
click at [137, 100] on link "Tableau de bord" at bounding box center [107, 107] width 214 height 40
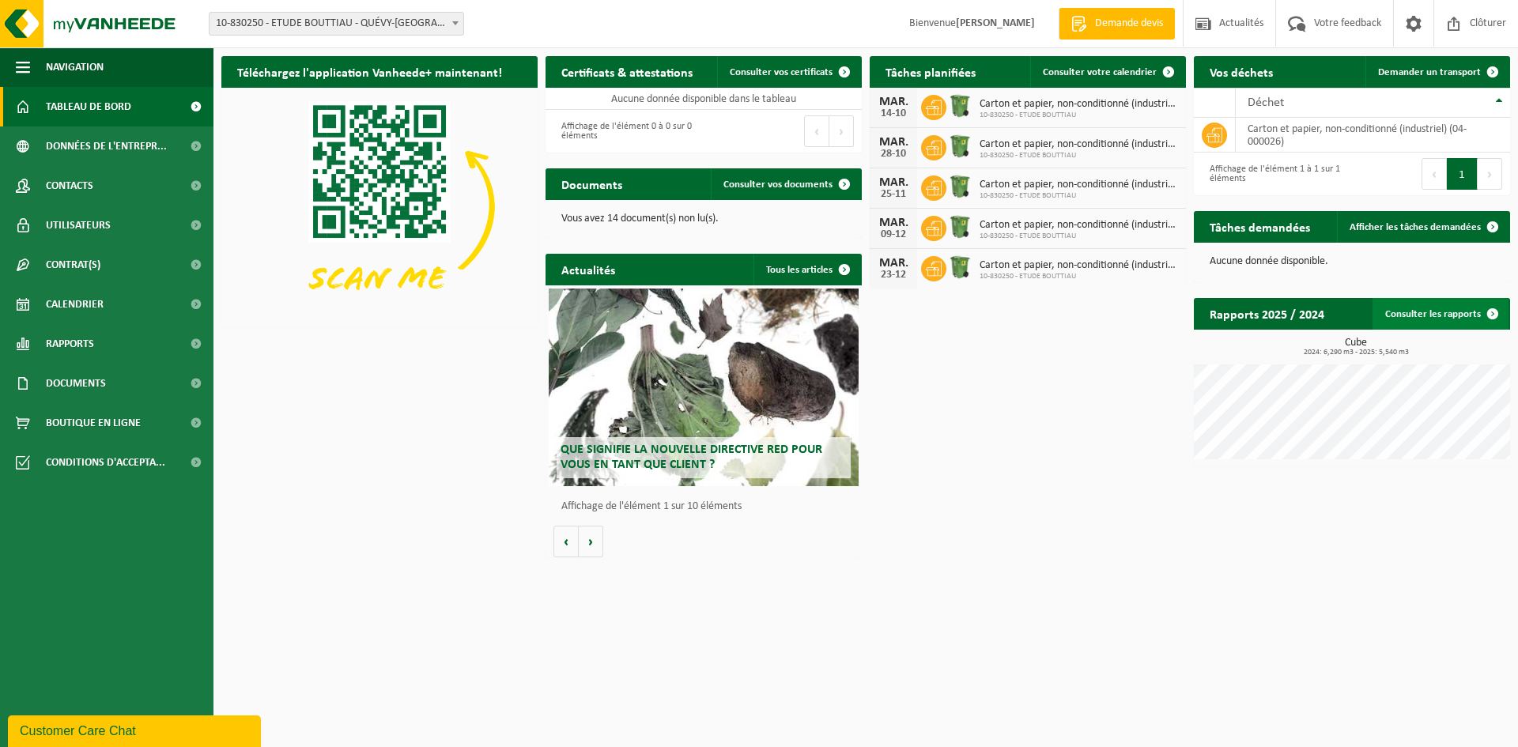
click at [1457, 313] on link "Consulter les rapports" at bounding box center [1441, 314] width 136 height 32
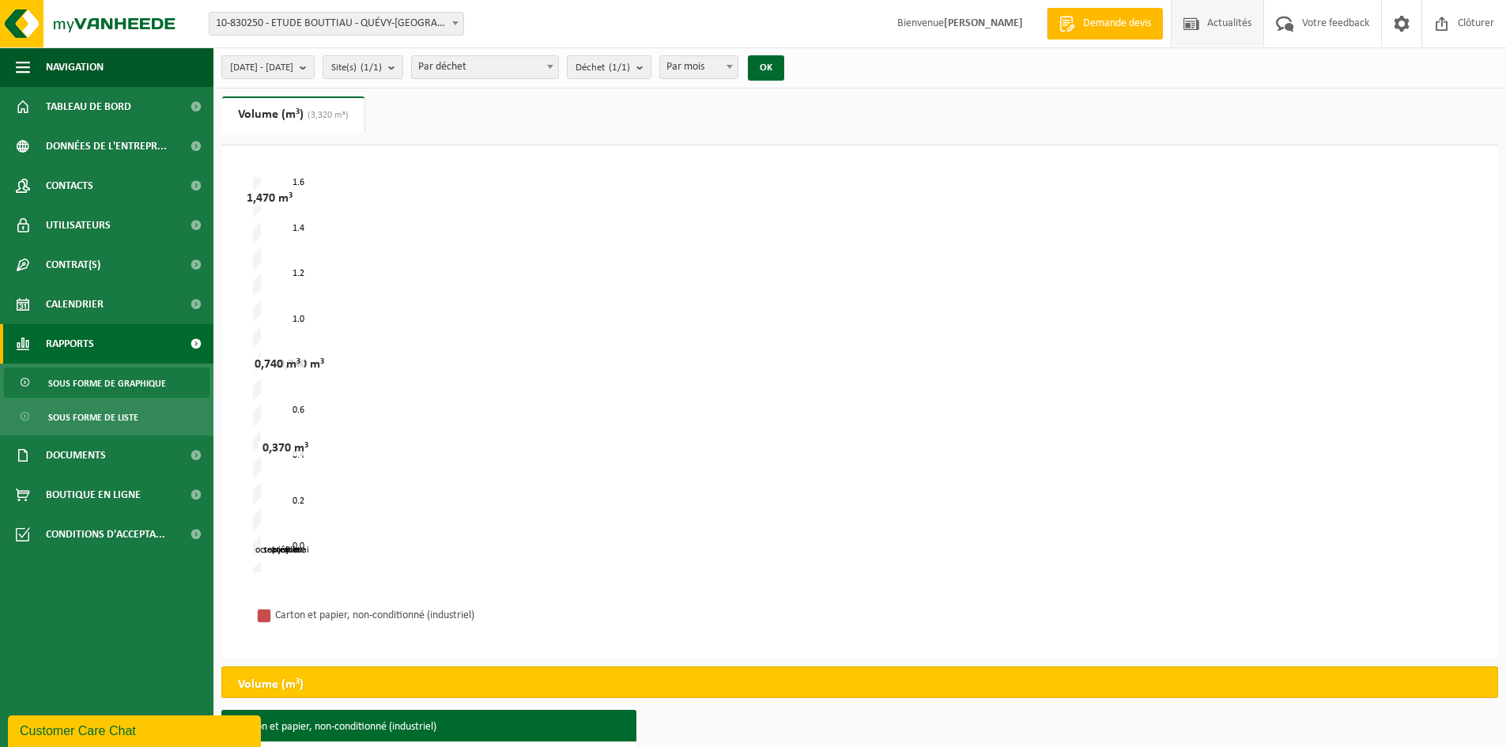
click at [1219, 23] on span "Actualités" at bounding box center [1230, 23] width 52 height 47
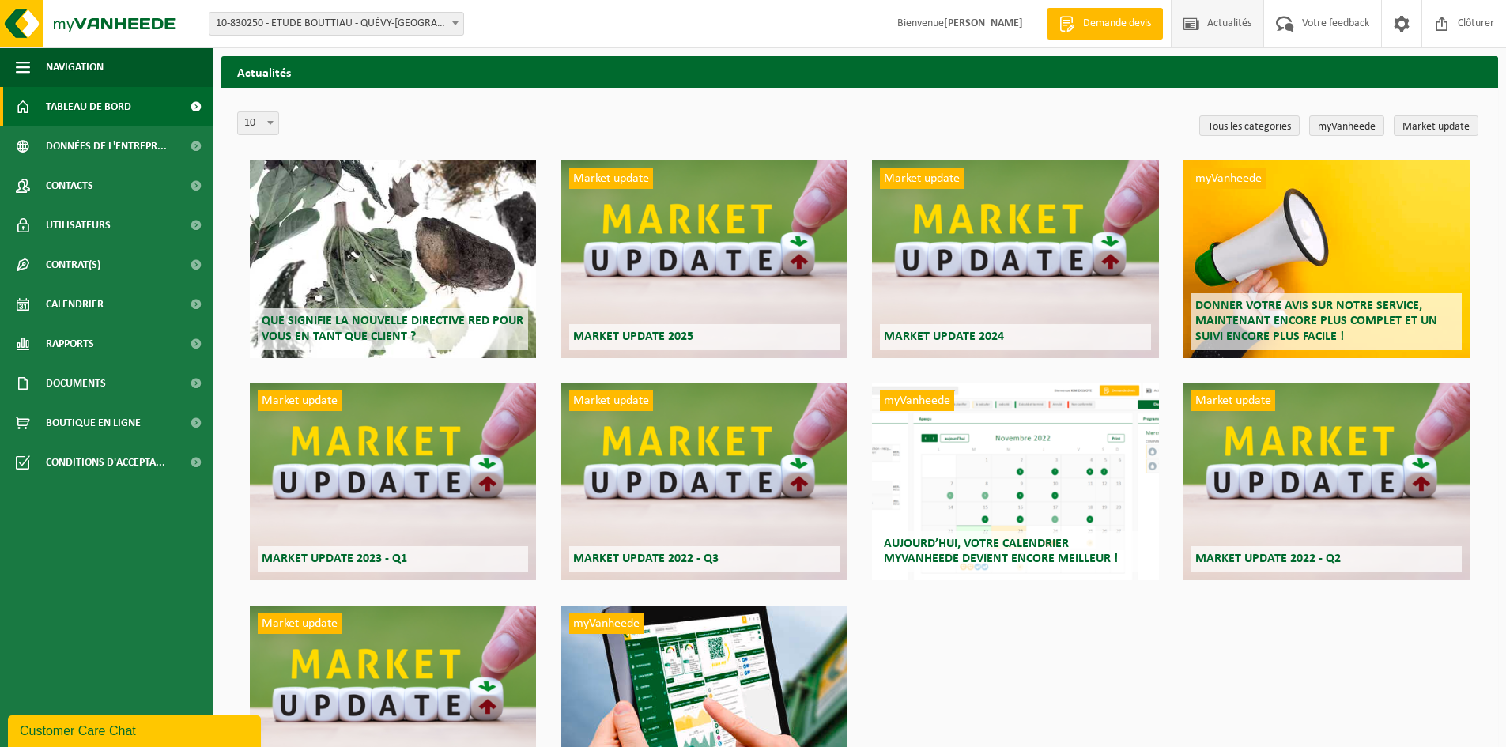
click at [61, 103] on span "Tableau de bord" at bounding box center [88, 107] width 85 height 40
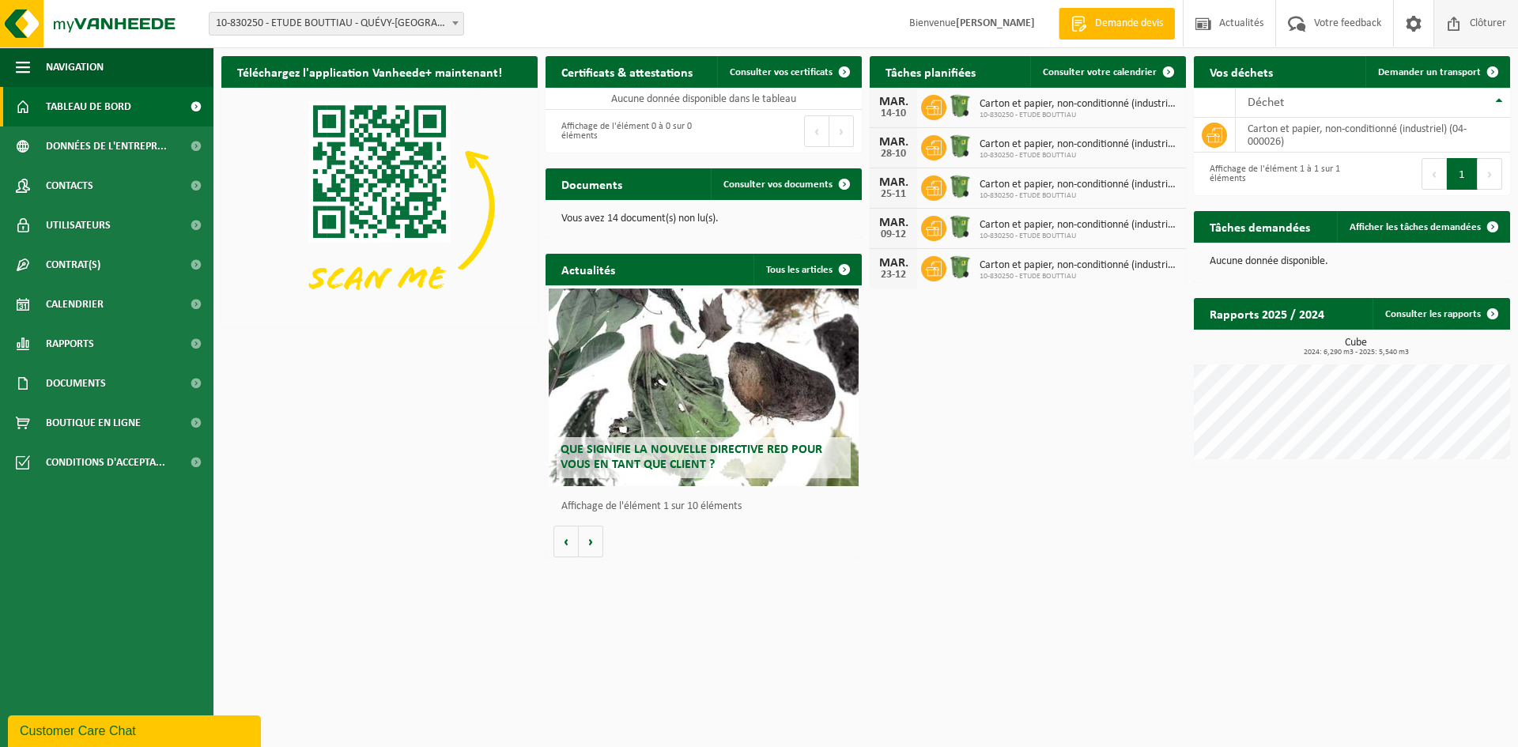
click at [1476, 23] on span "Clôturer" at bounding box center [1488, 23] width 44 height 47
